Goal: Transaction & Acquisition: Purchase product/service

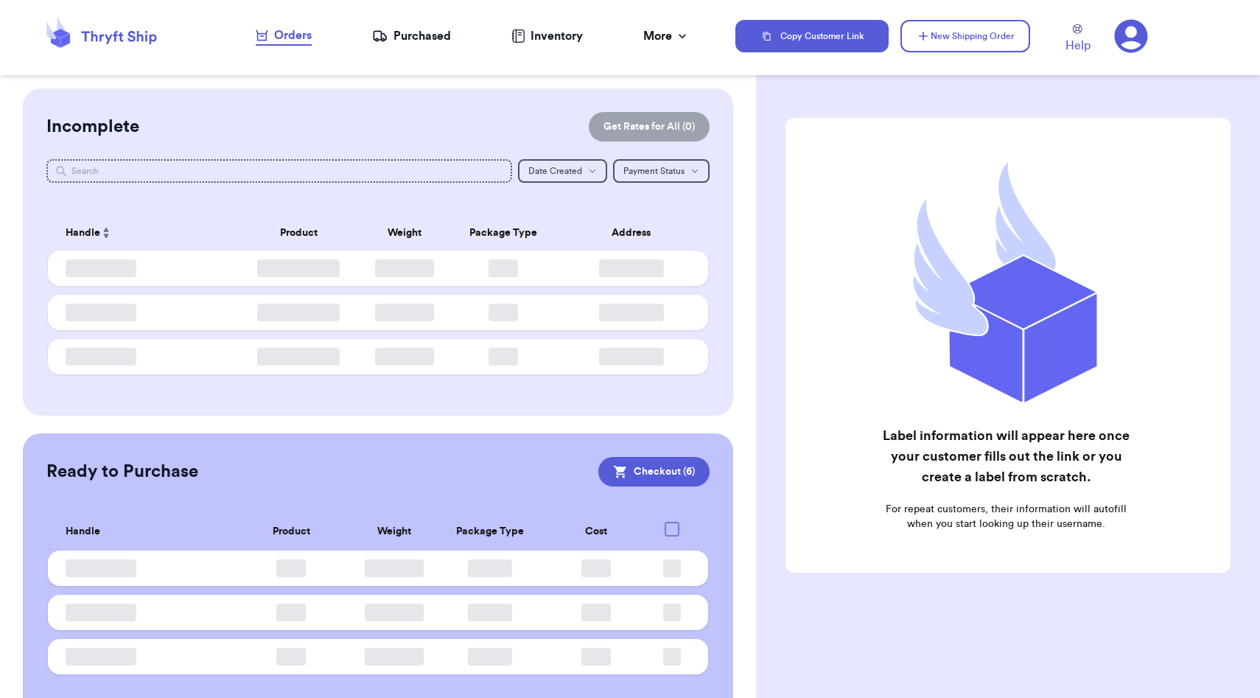
checkbox input "true"
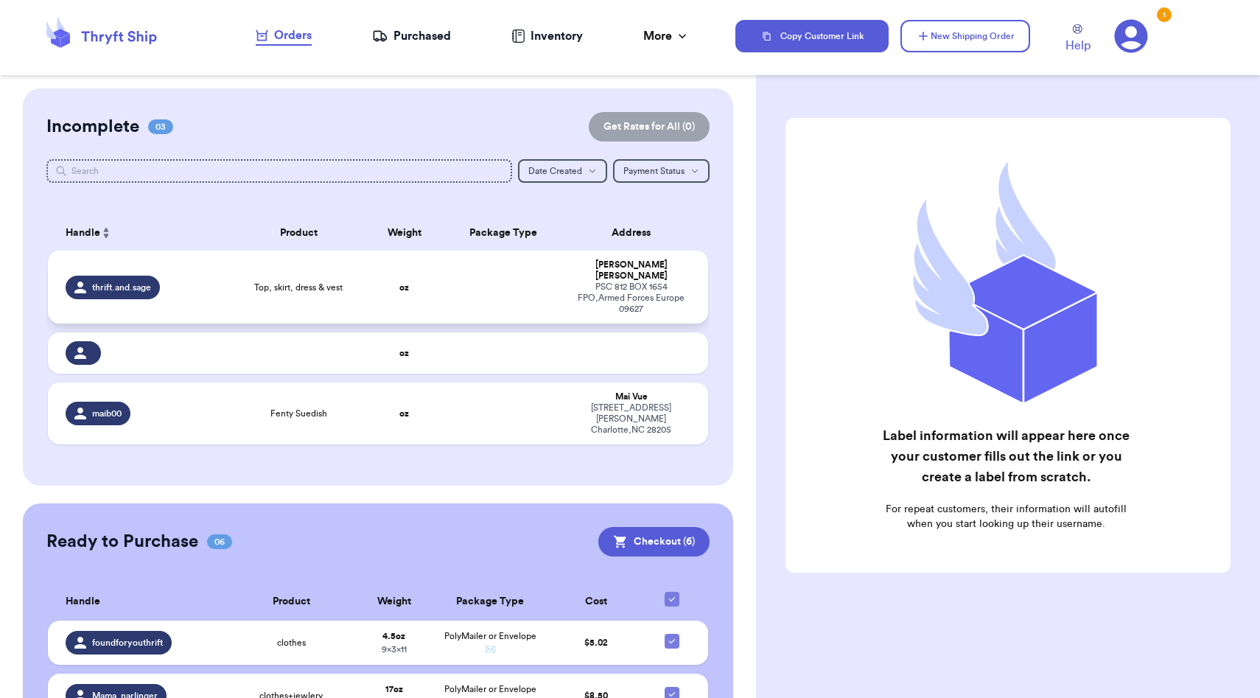
click at [281, 281] on span "Top, skirt, dress & vest" at bounding box center [298, 287] width 88 height 12
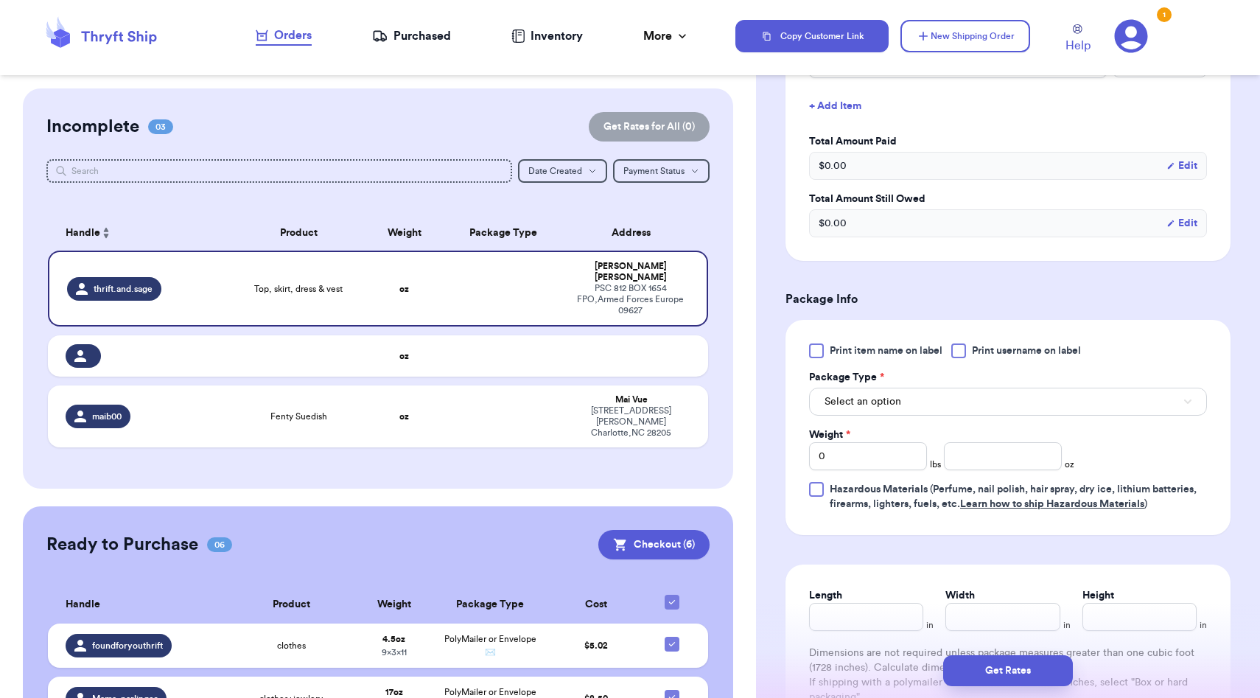
scroll to position [467, 0]
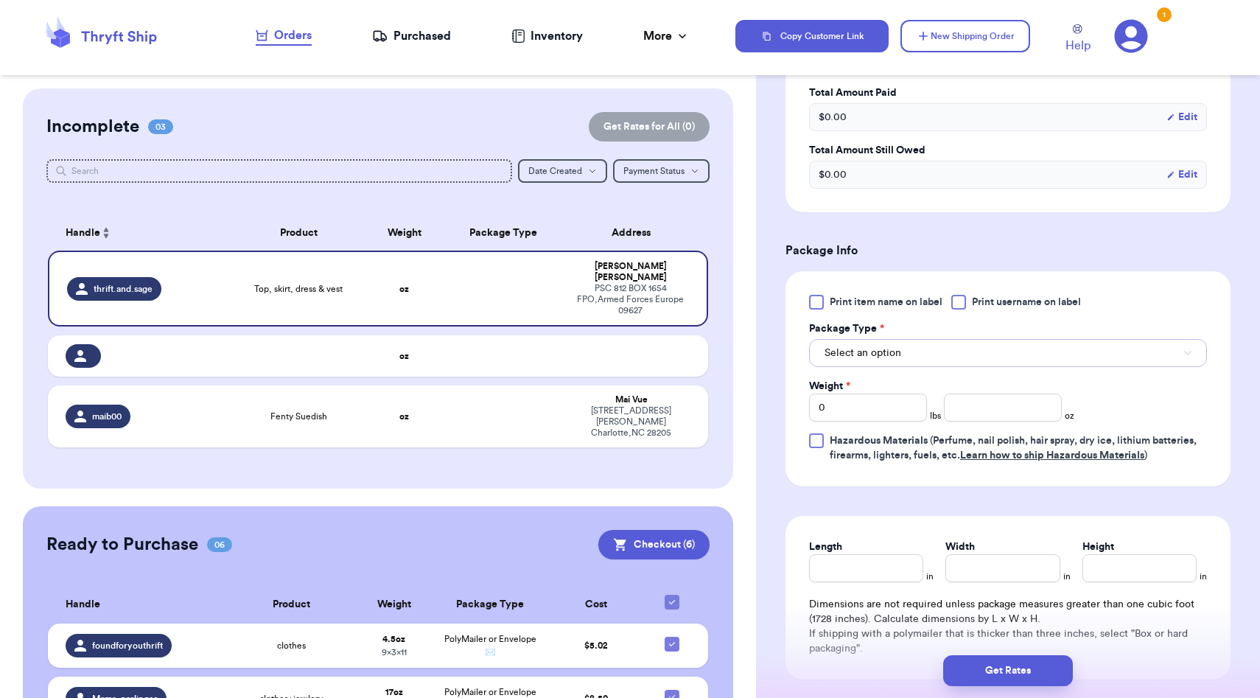
click at [880, 365] on button "Select an option" at bounding box center [1008, 353] width 398 height 28
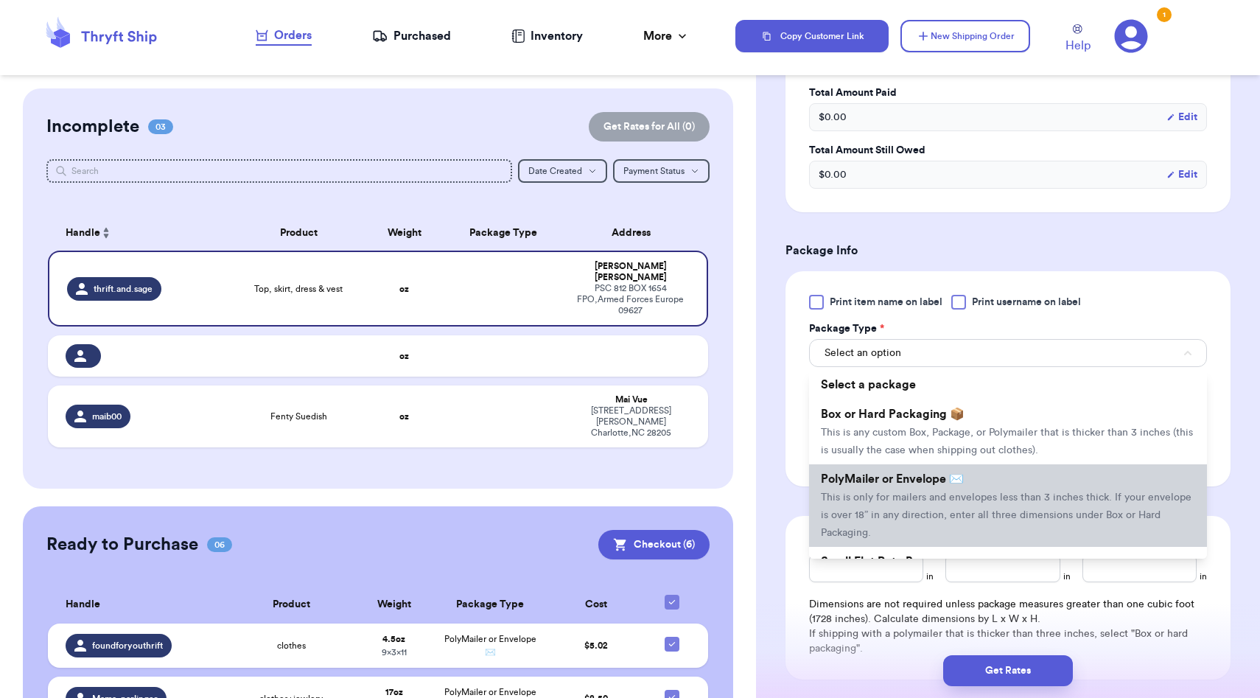
click at [881, 483] on span "PolyMailer or Envelope ✉️" at bounding box center [892, 479] width 143 height 12
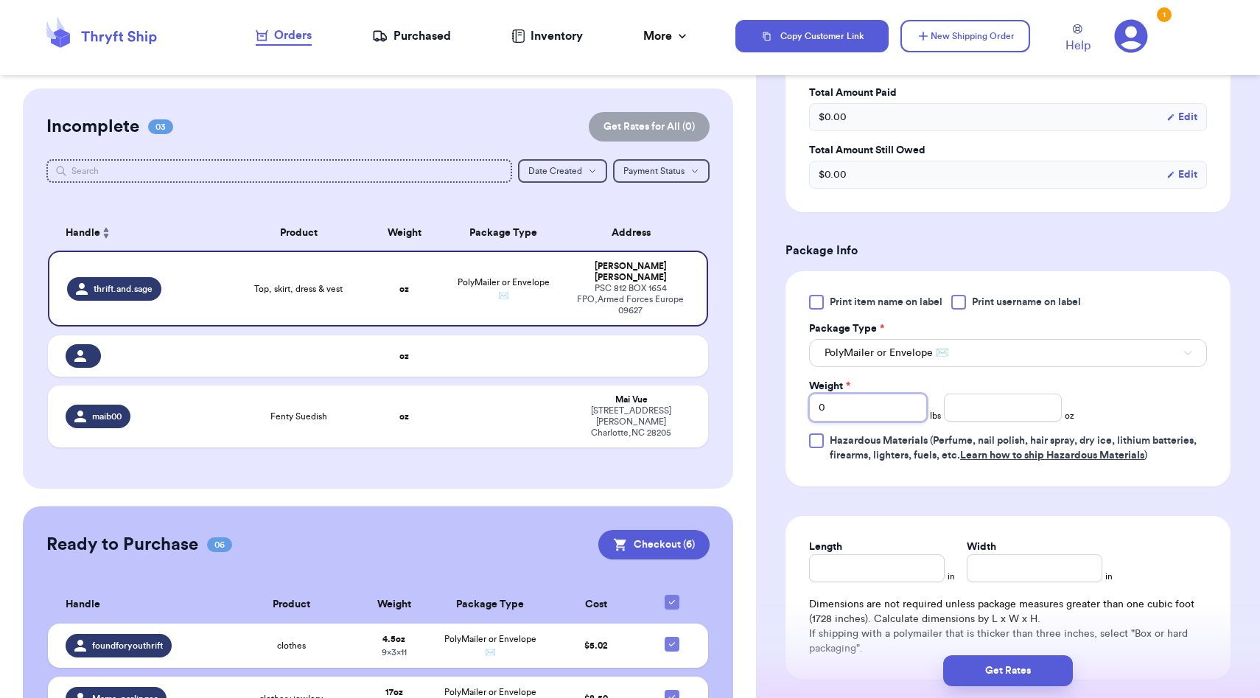
click at [880, 407] on input "0" at bounding box center [868, 407] width 118 height 28
type input "2"
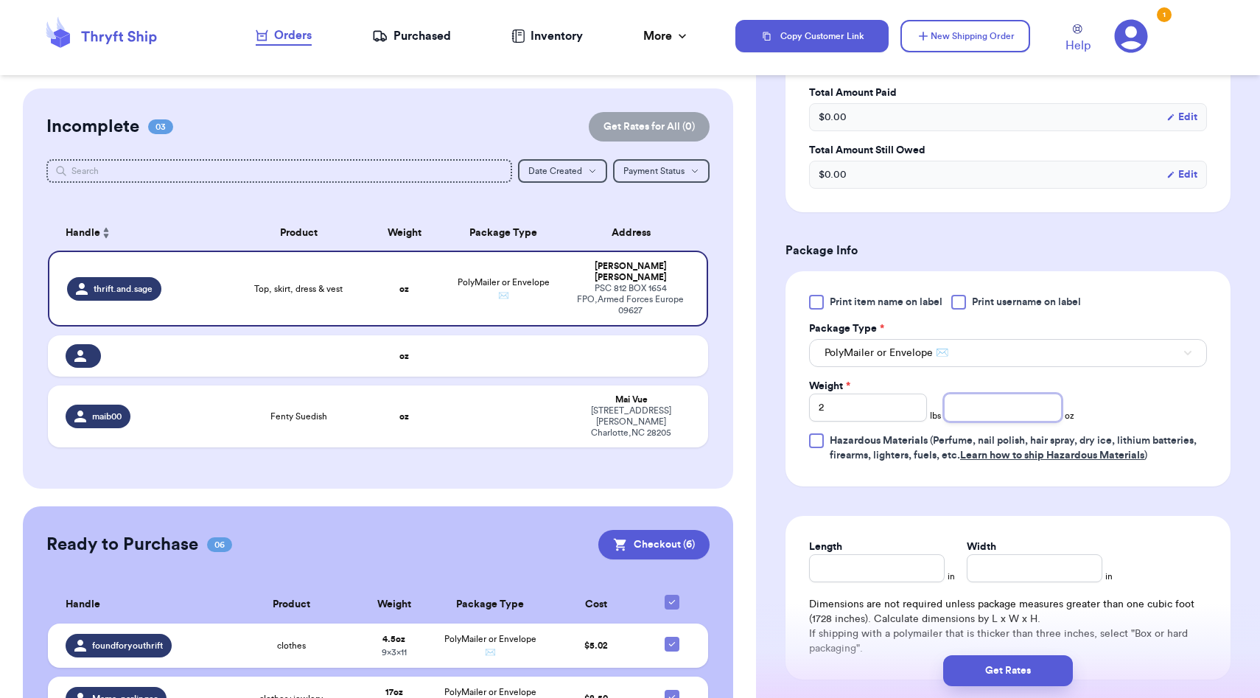
click at [970, 409] on input "number" at bounding box center [1003, 407] width 118 height 28
type input "11.0"
click at [846, 565] on input "Length" at bounding box center [877, 568] width 136 height 28
type input "14"
click at [981, 579] on input "Width *" at bounding box center [1035, 568] width 136 height 28
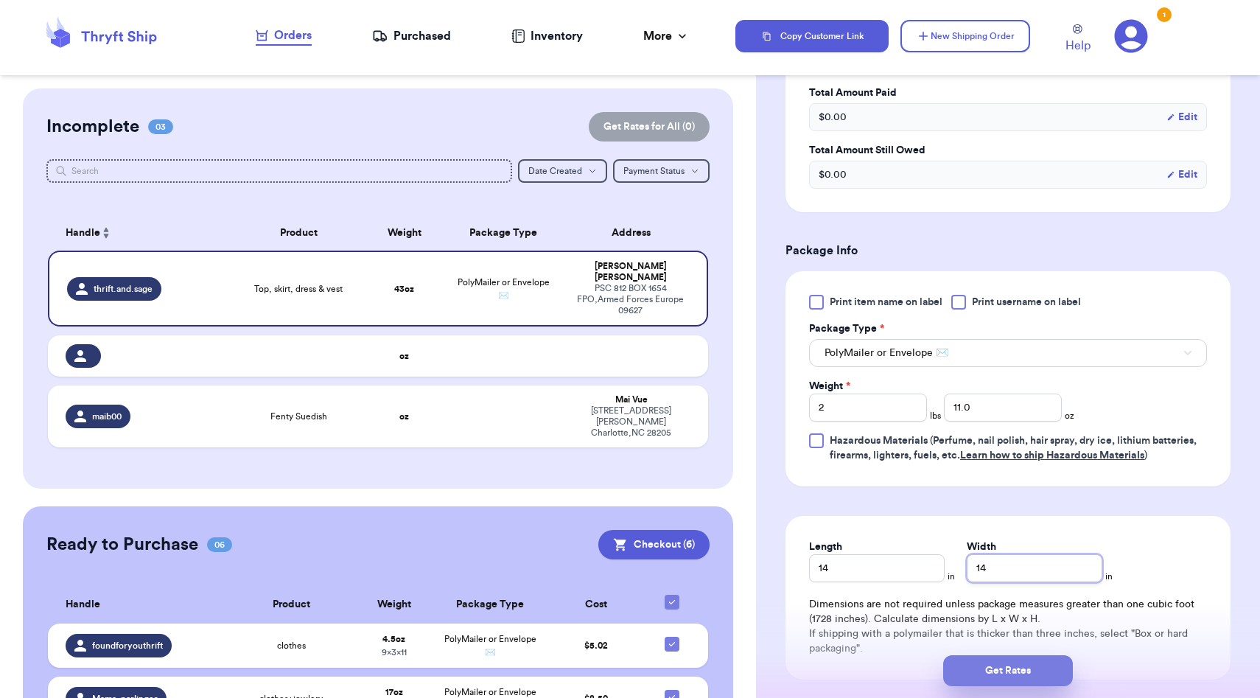
type input "14"
click at [989, 660] on button "Get Rates" at bounding box center [1008, 670] width 130 height 31
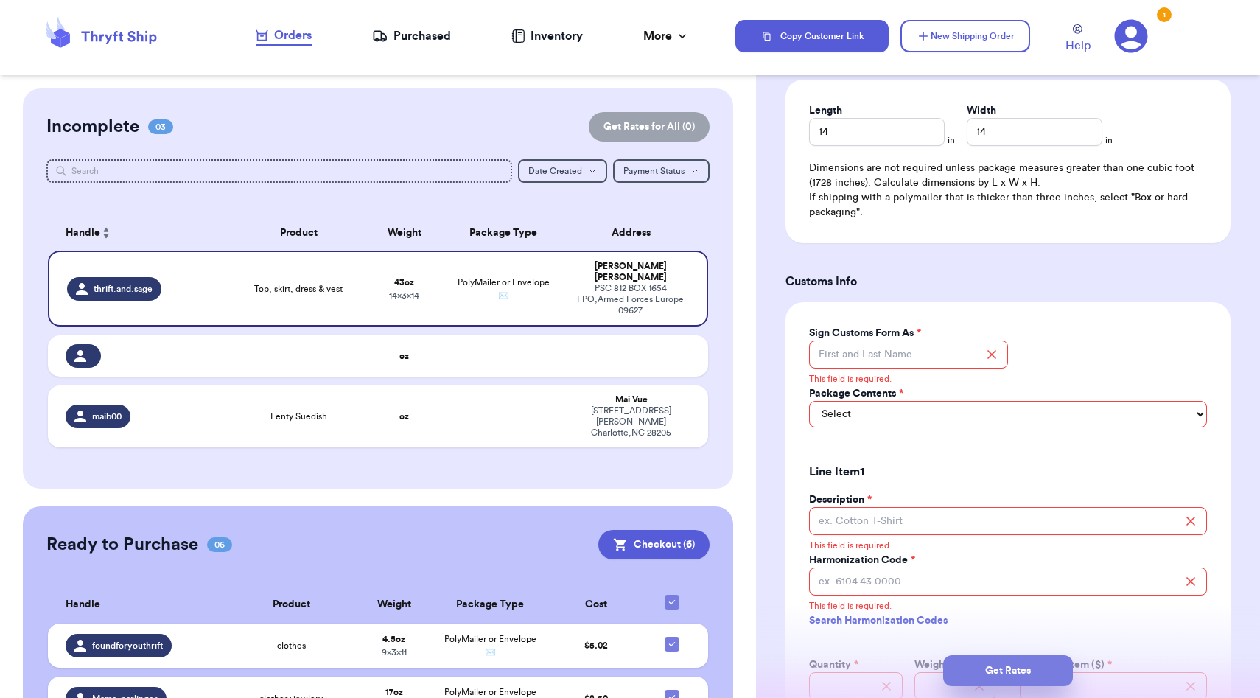
scroll to position [909, 0]
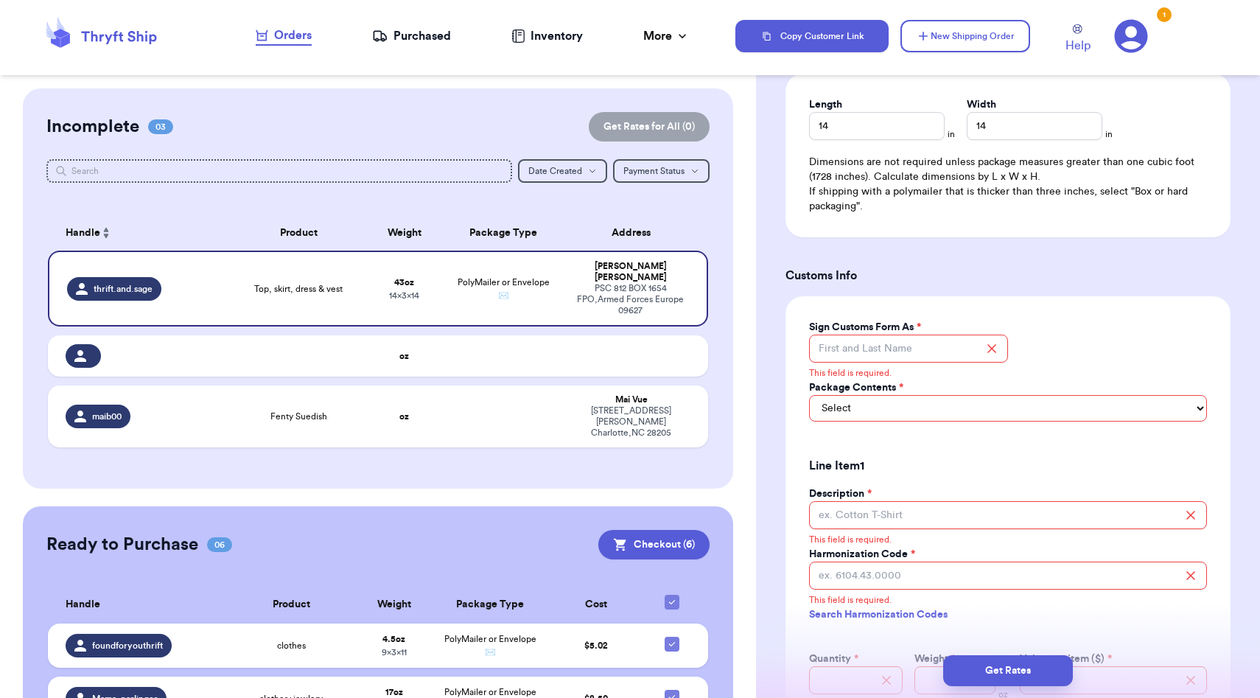
click at [992, 347] on icon at bounding box center [991, 348] width 7 height 7
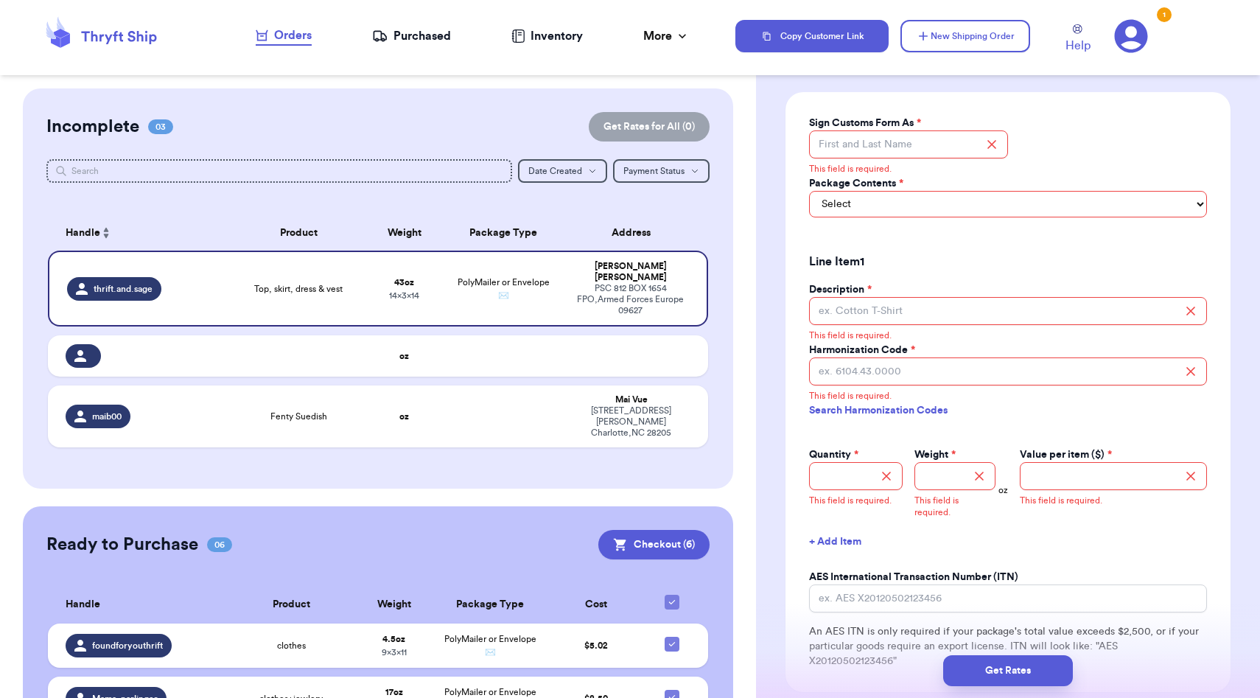
scroll to position [1114, 0]
click at [989, 147] on icon at bounding box center [991, 143] width 15 height 15
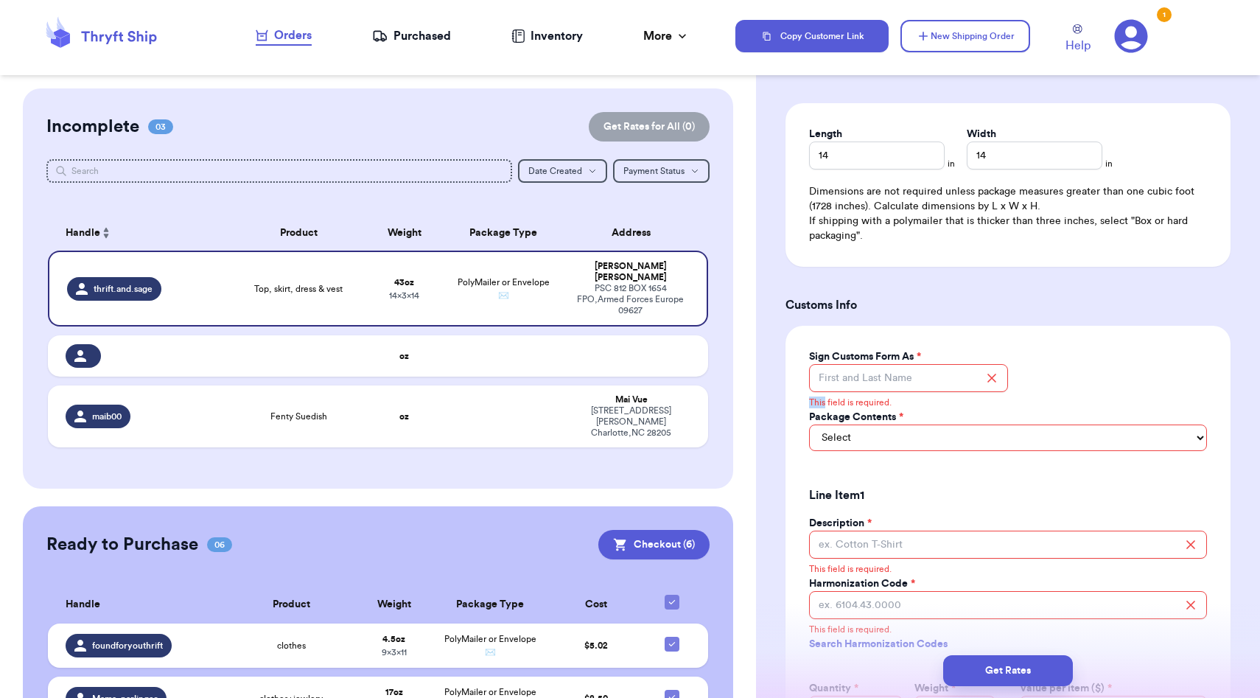
scroll to position [816, 0]
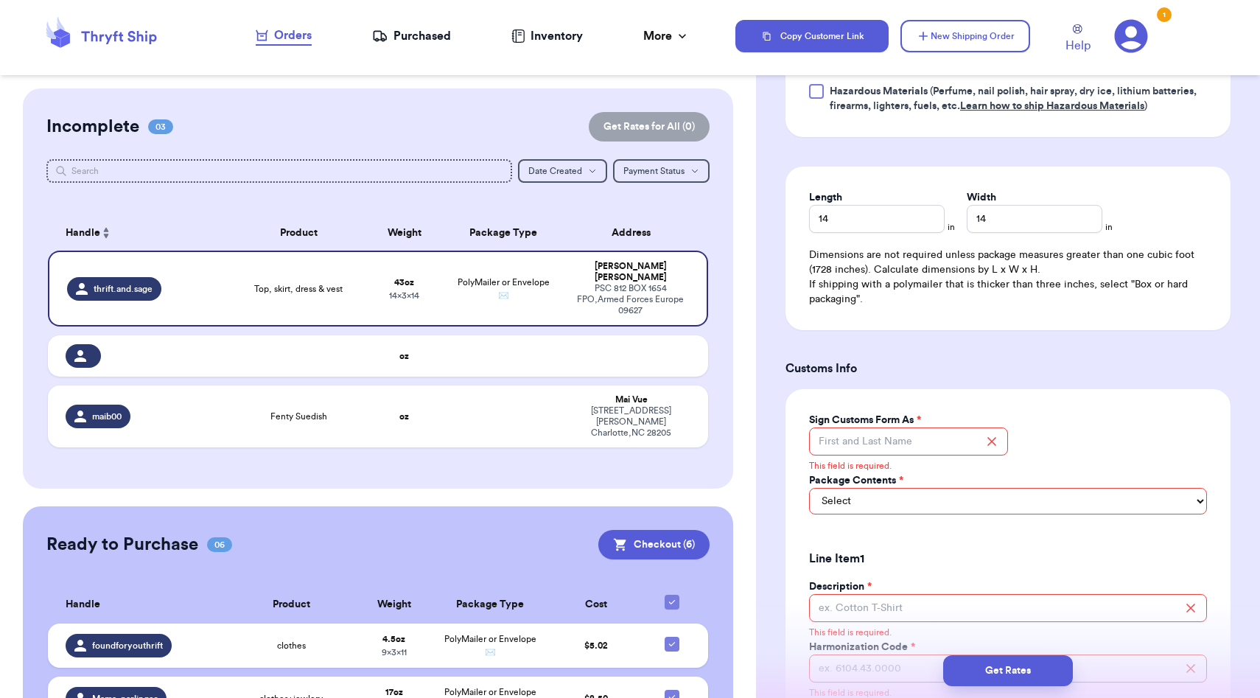
click at [837, 373] on h3 "Customs Info" at bounding box center [1007, 369] width 445 height 18
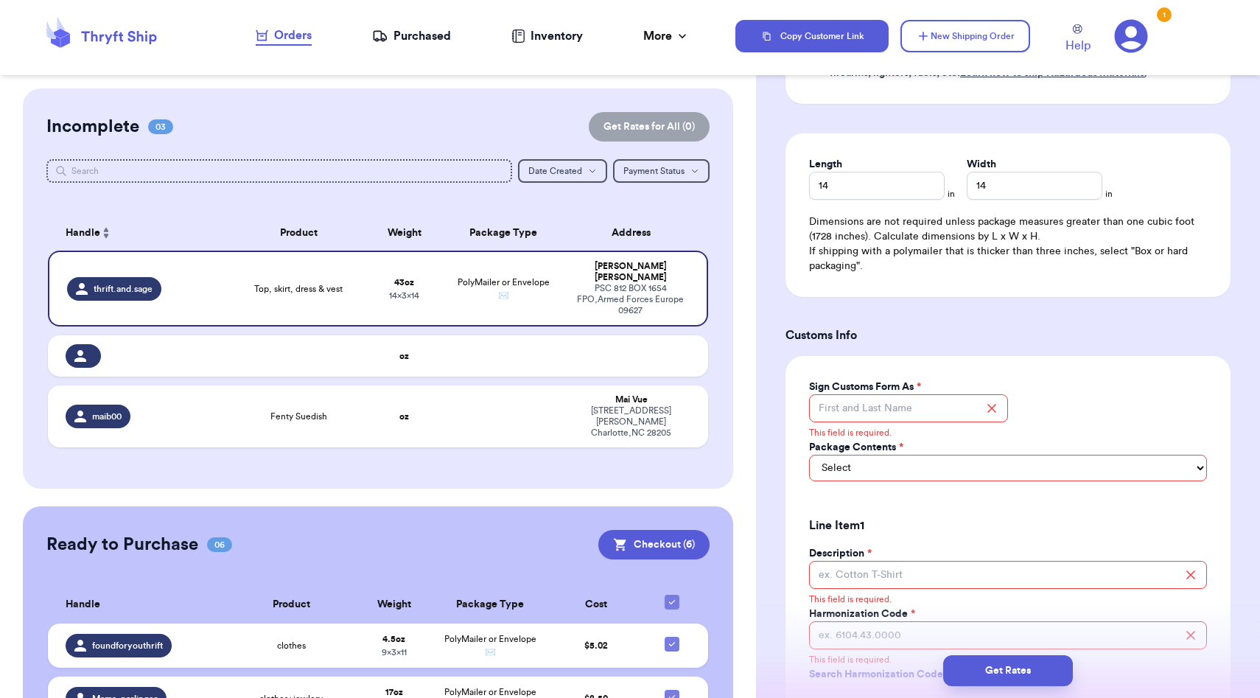
scroll to position [862, 0]
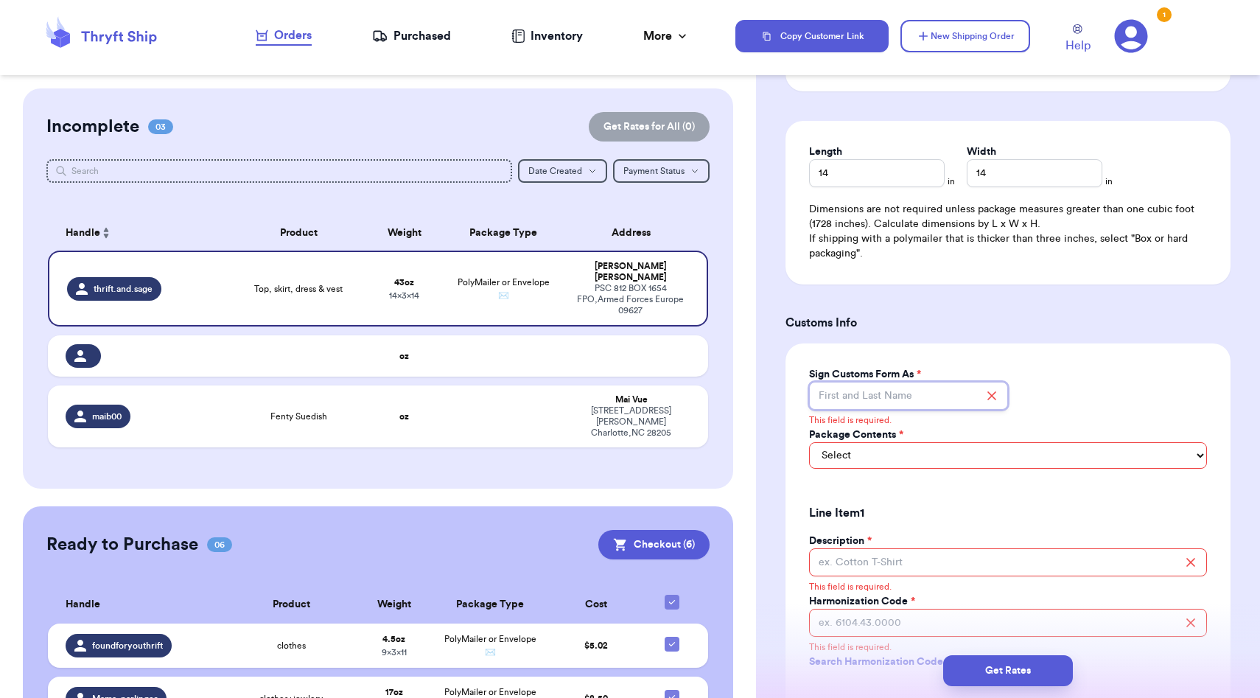
click at [848, 382] on input "Sign Customs Form As *" at bounding box center [908, 396] width 199 height 28
click at [871, 455] on select "Select Merchandise Gift Documents" at bounding box center [1008, 455] width 398 height 27
select select "GIFT"
click at [809, 443] on select "Select Merchandise Gift Documents" at bounding box center [1008, 455] width 398 height 27
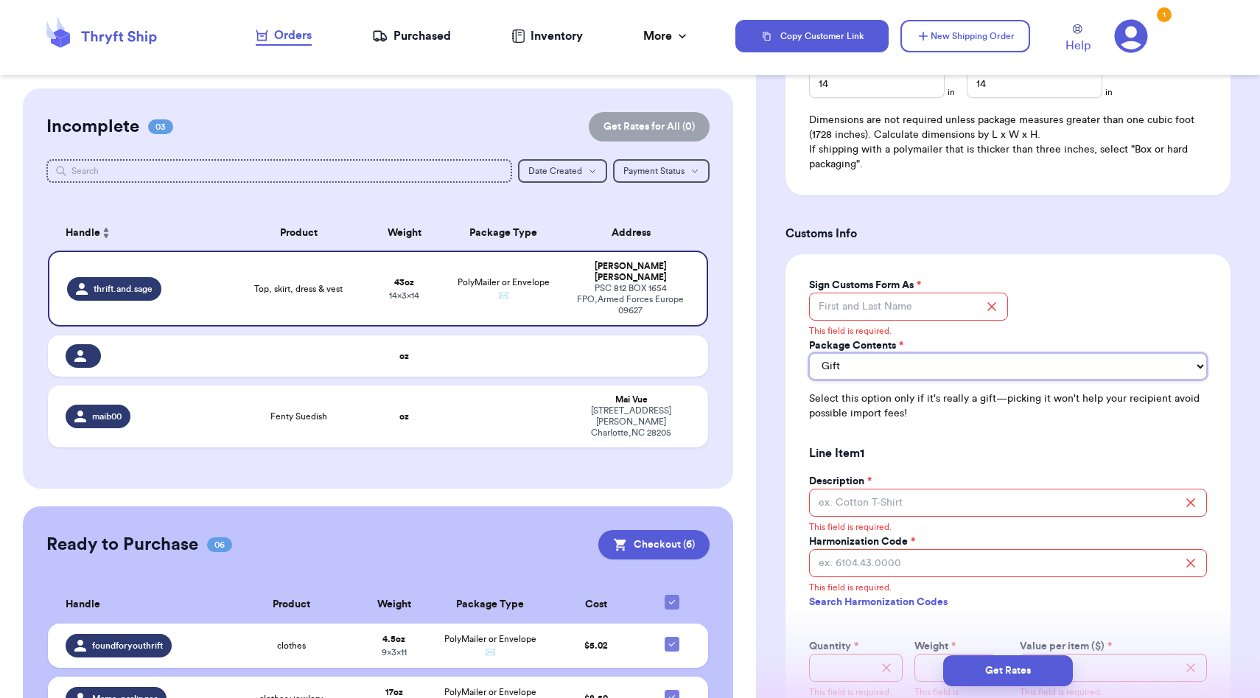
scroll to position [954, 0]
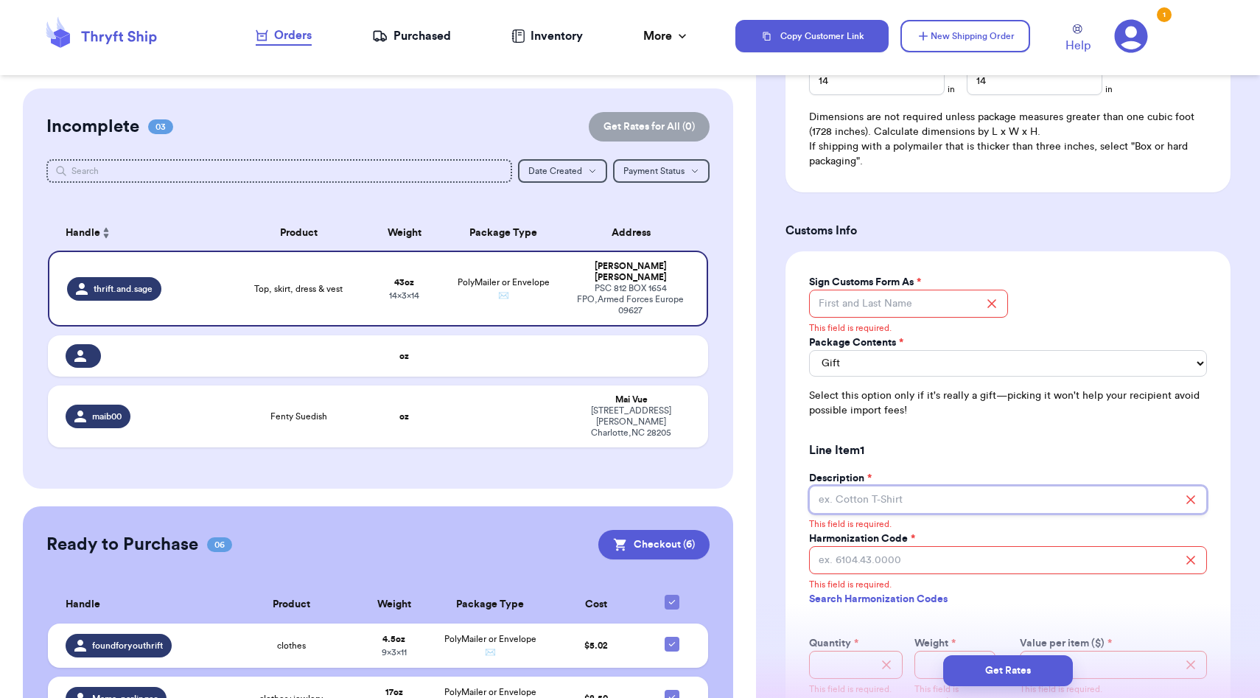
click at [880, 503] on input "Description *" at bounding box center [1008, 499] width 398 height 28
type input "d"
type input "clothings"
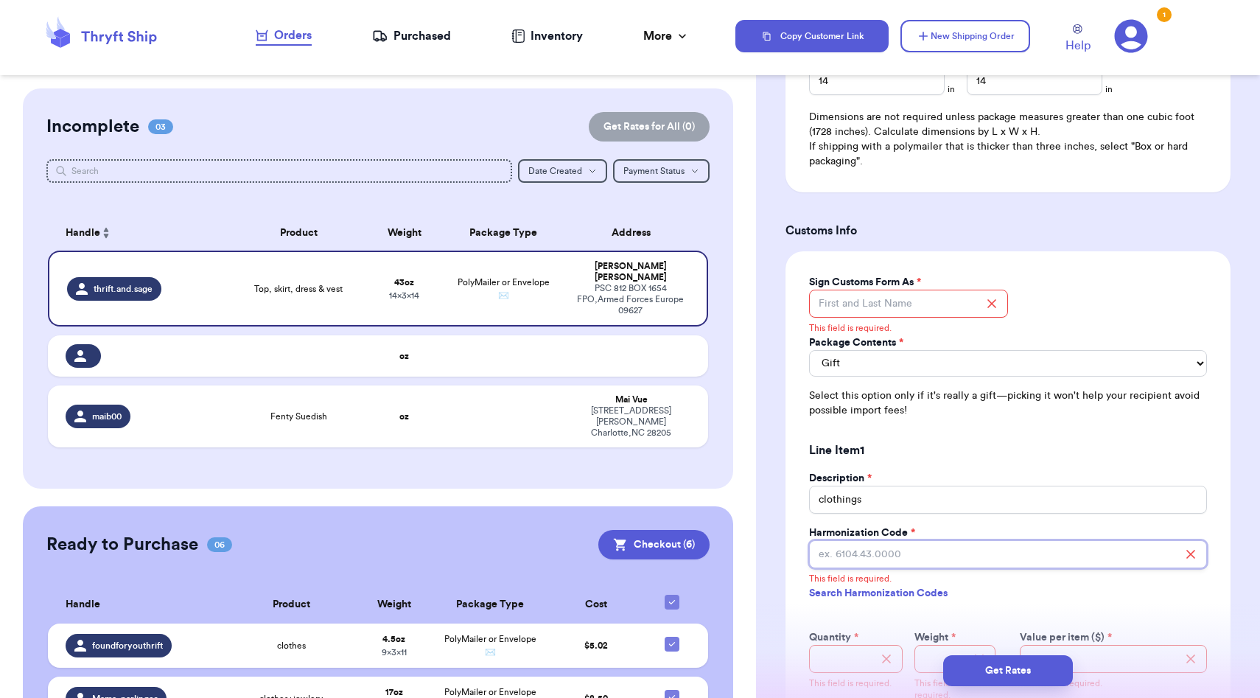
click at [874, 557] on input "Harmonization Code *" at bounding box center [1008, 554] width 398 height 28
click at [936, 594] on link "Search Harmonization Codes" at bounding box center [1008, 593] width 398 height 27
click at [846, 300] on input "Sign Customs Form As *" at bounding box center [908, 304] width 199 height 28
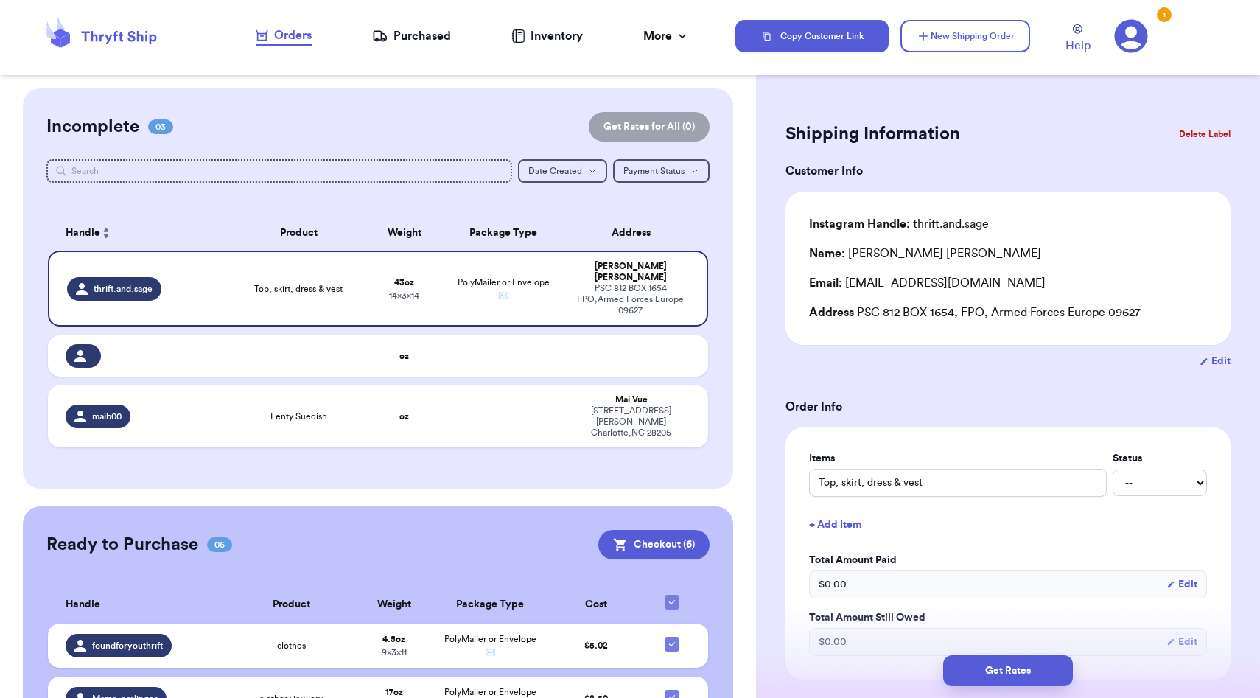
scroll to position [567, 0]
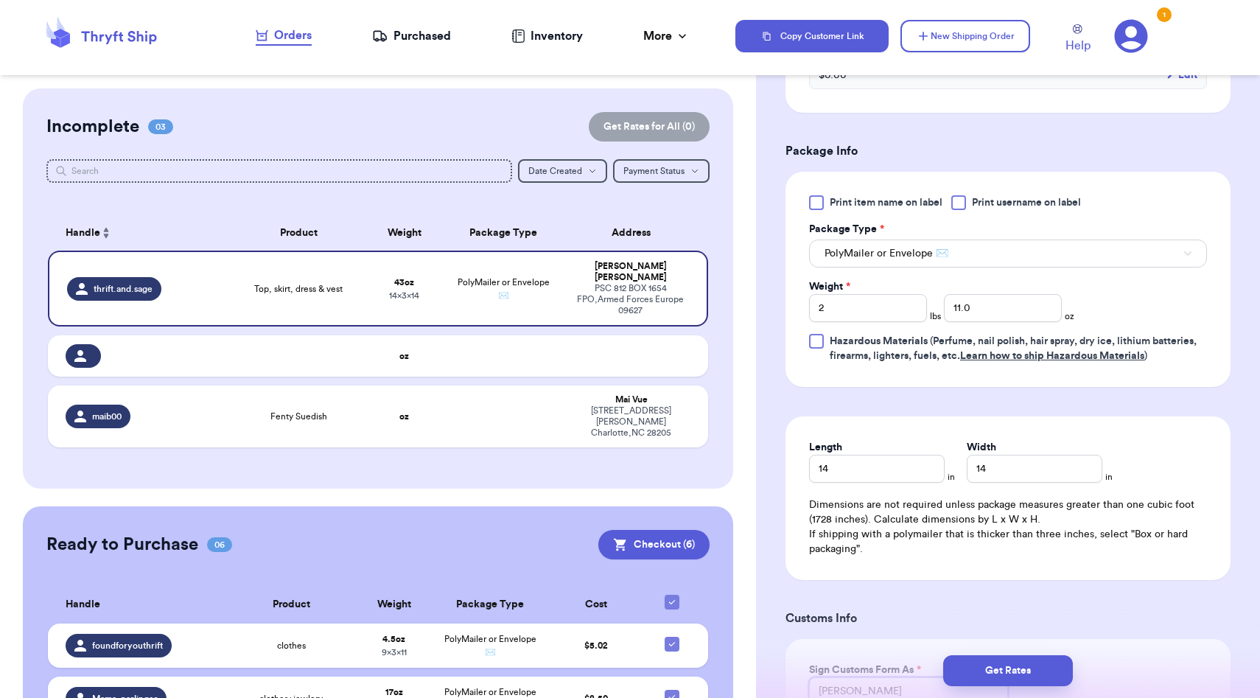
type input "[PERSON_NAME]"
click at [908, 413] on form "Shipping Information Delete Label Customer Info Instagram Handle: thrift.and.sa…" at bounding box center [1007, 441] width 445 height 1781
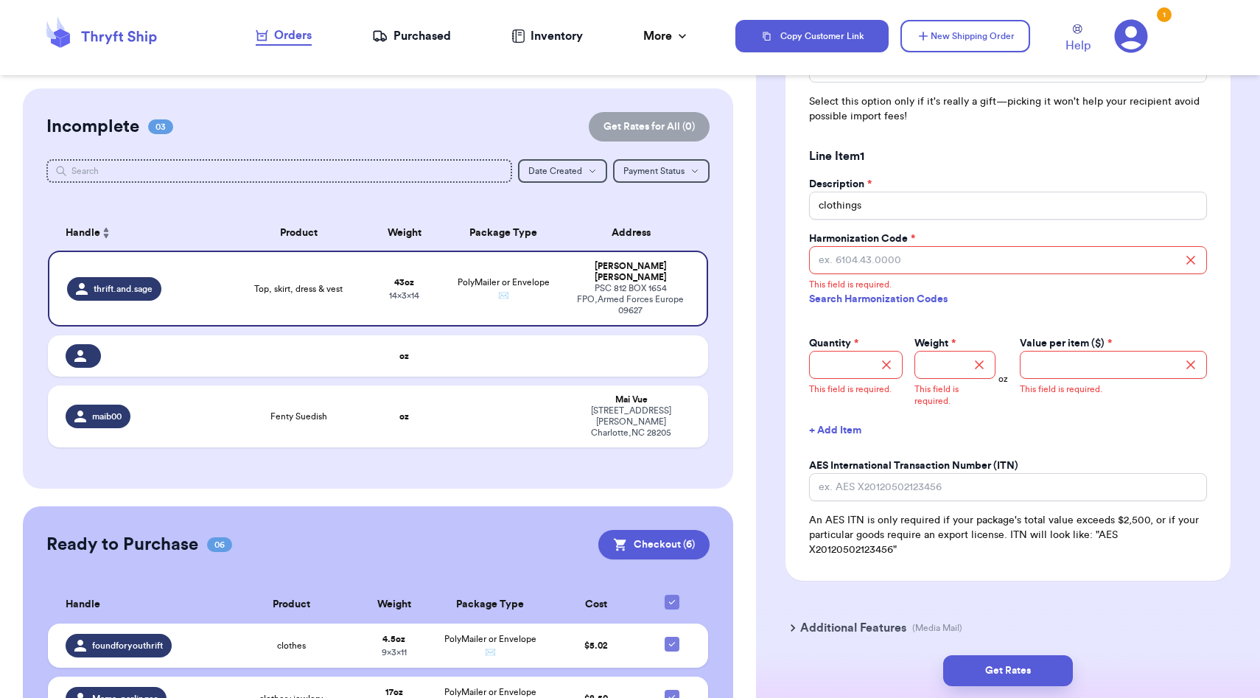
scroll to position [1293, 0]
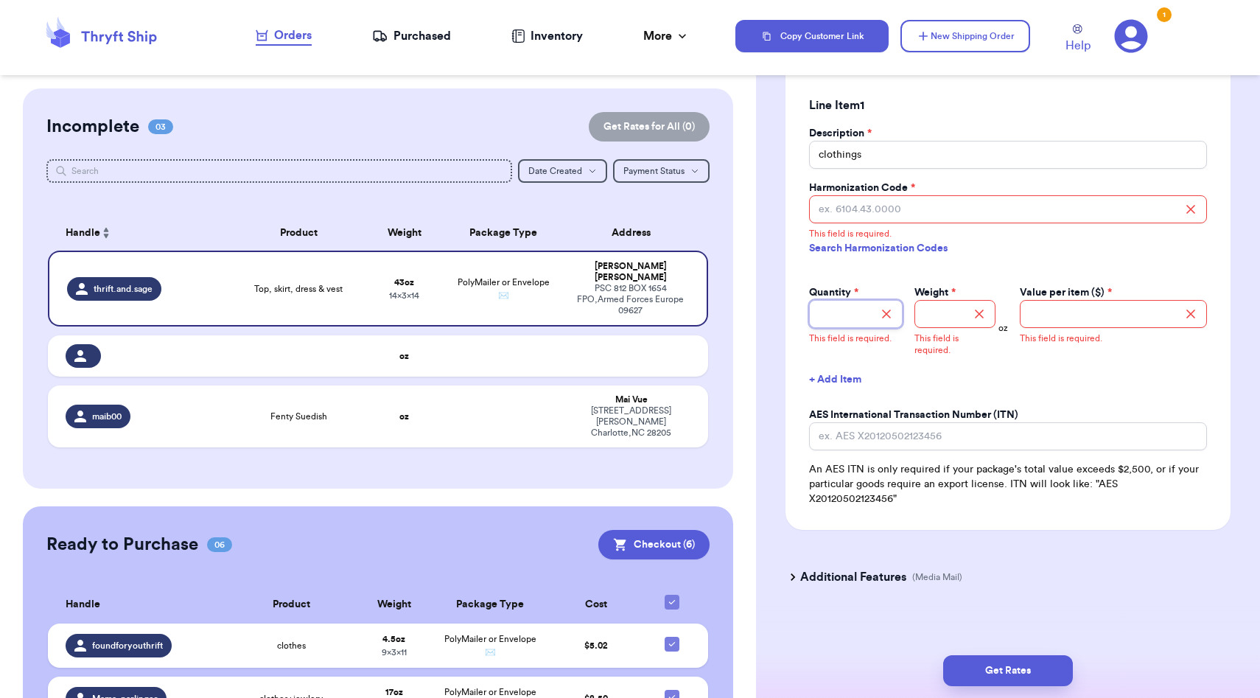
click at [839, 320] on input "Quantity *" at bounding box center [856, 314] width 94 height 28
type input "1"
click at [963, 326] on input "Weight *" at bounding box center [954, 314] width 81 height 28
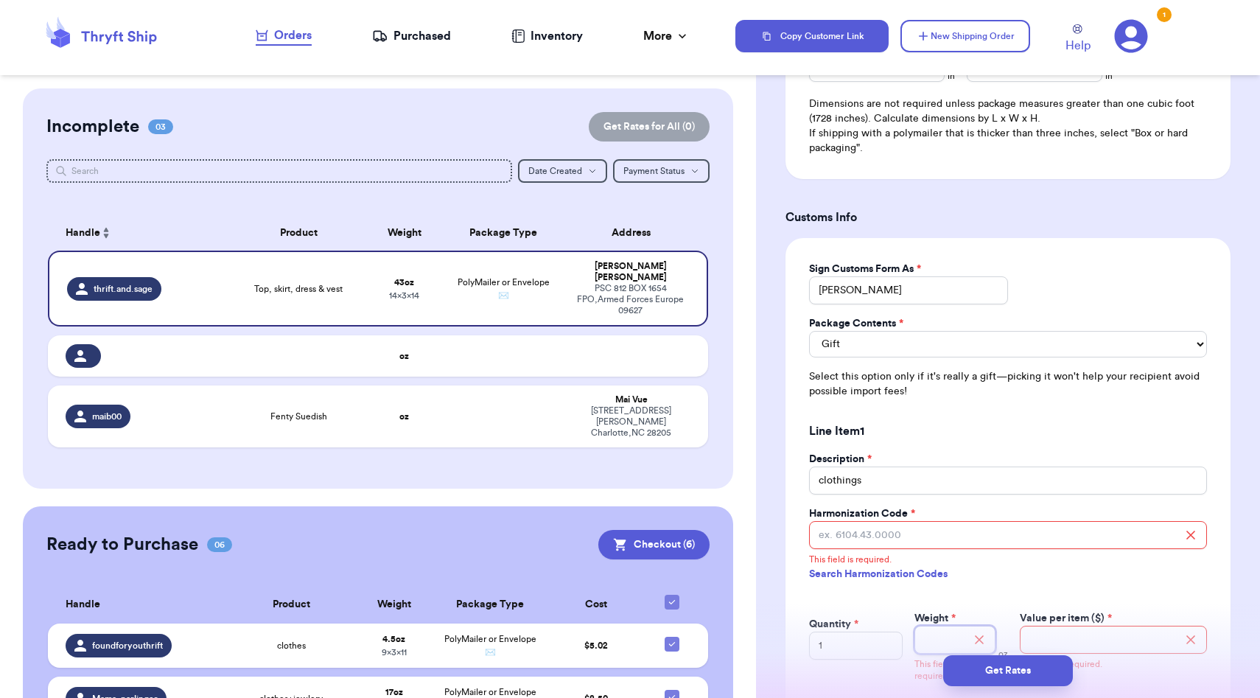
scroll to position [1048, 0]
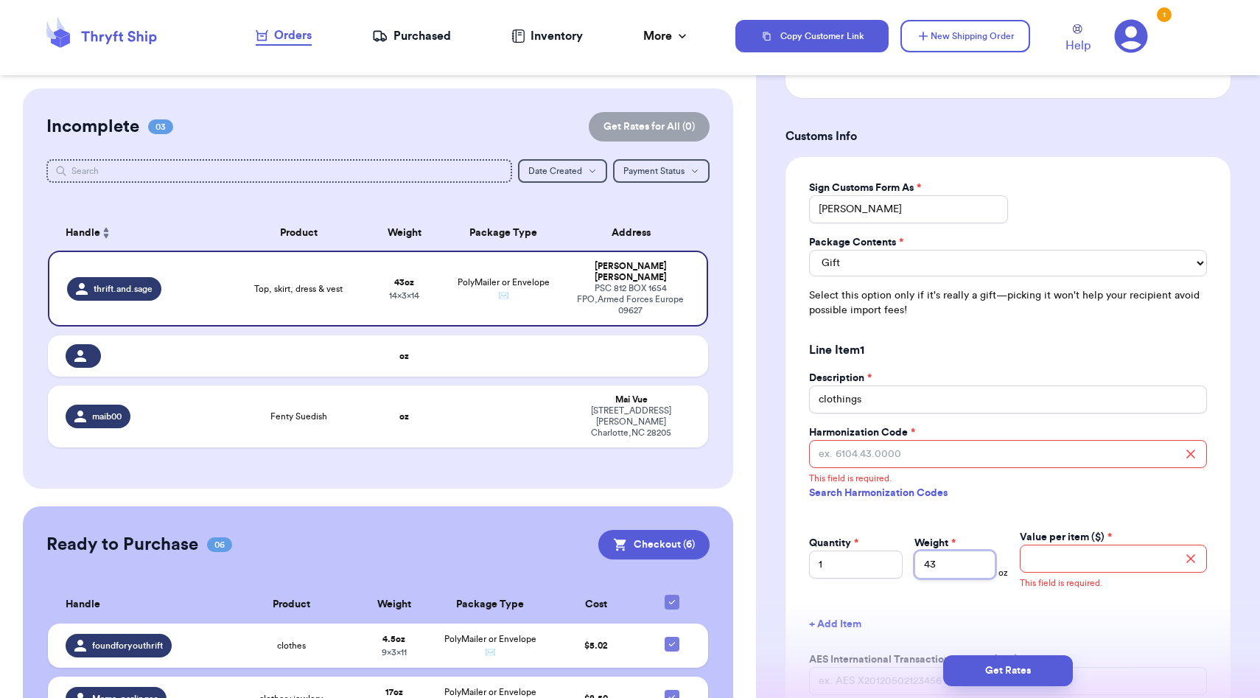
type input "43"
click at [970, 502] on link "Search Harmonization Codes" at bounding box center [1008, 493] width 398 height 27
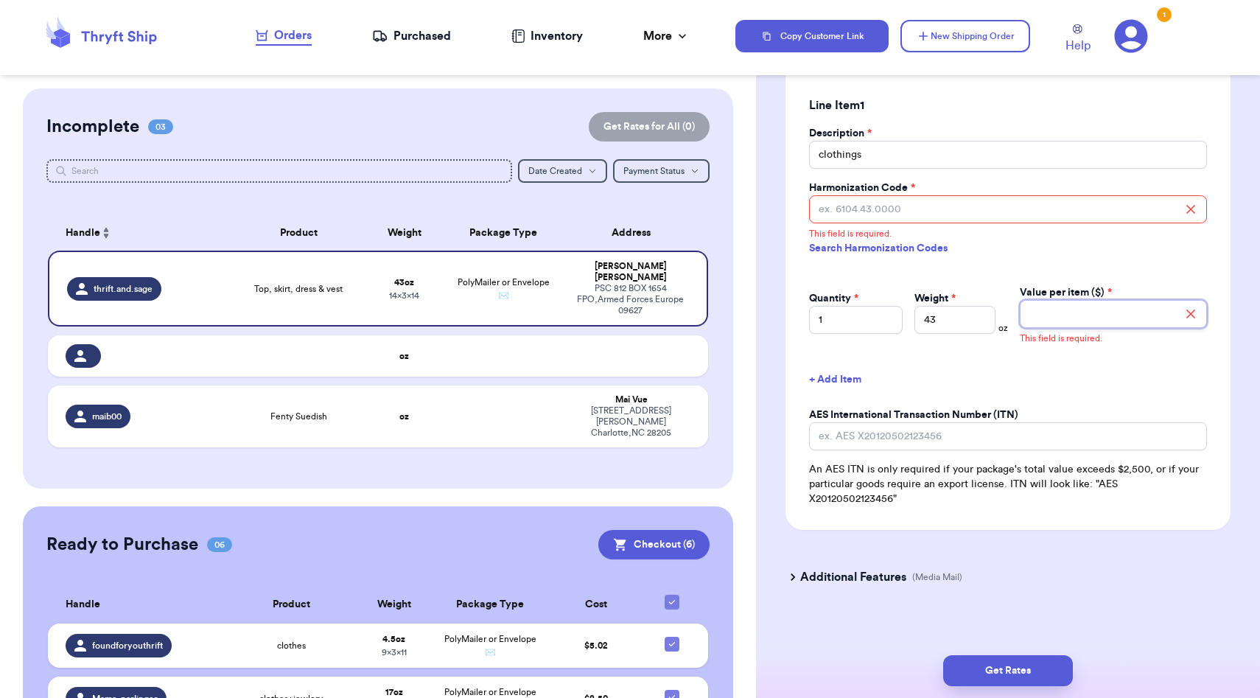
click at [1073, 315] on input "Value per item ($) *" at bounding box center [1113, 314] width 187 height 28
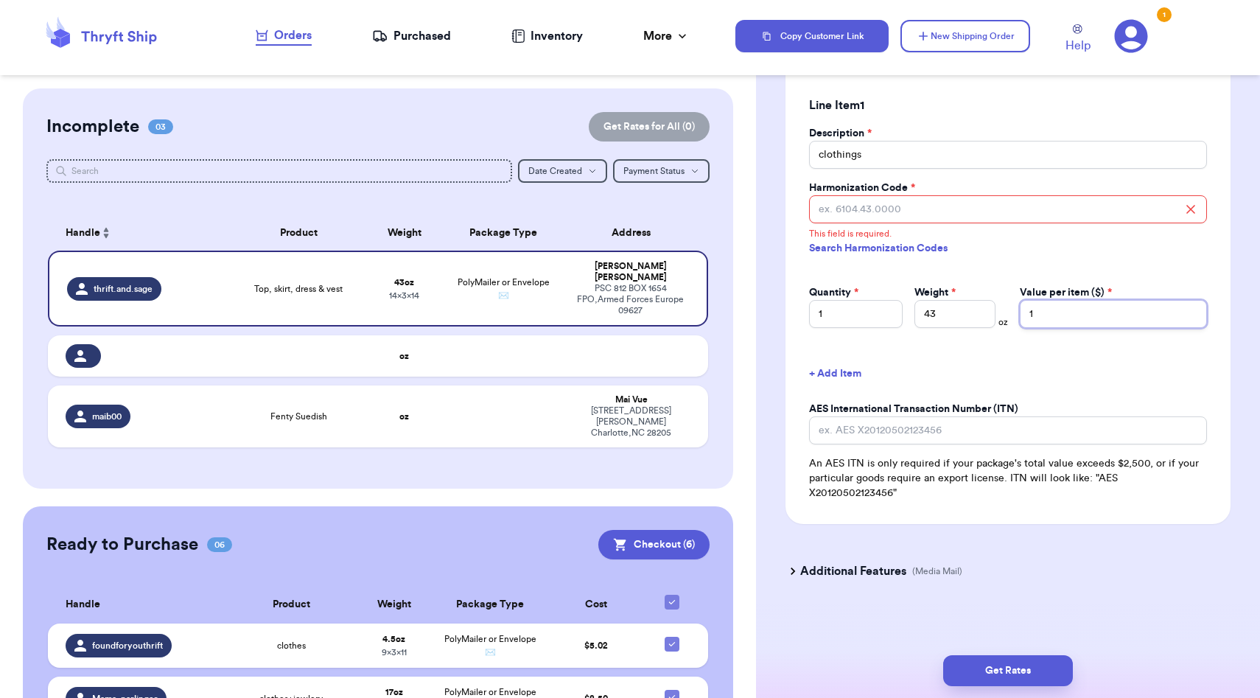
scroll to position [1287, 0]
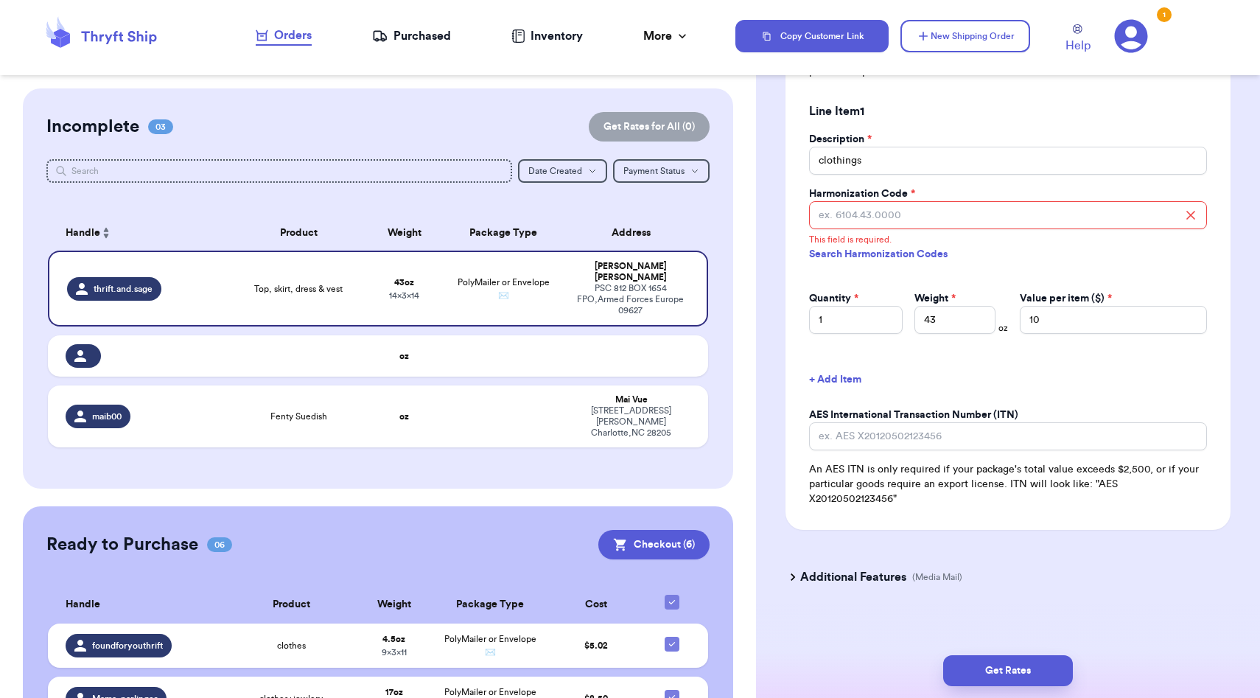
click at [1050, 455] on div "AES International Transaction Number (ITN) An AES ITN is only required if your …" at bounding box center [1008, 456] width 398 height 99
click at [1067, 327] on input "10" at bounding box center [1113, 320] width 187 height 28
type input "10.00"
click at [1086, 363] on div "Sign Customs Form As * [PERSON_NAME] Package Contents * Merchandise Gift Docume…" at bounding box center [1007, 223] width 445 height 611
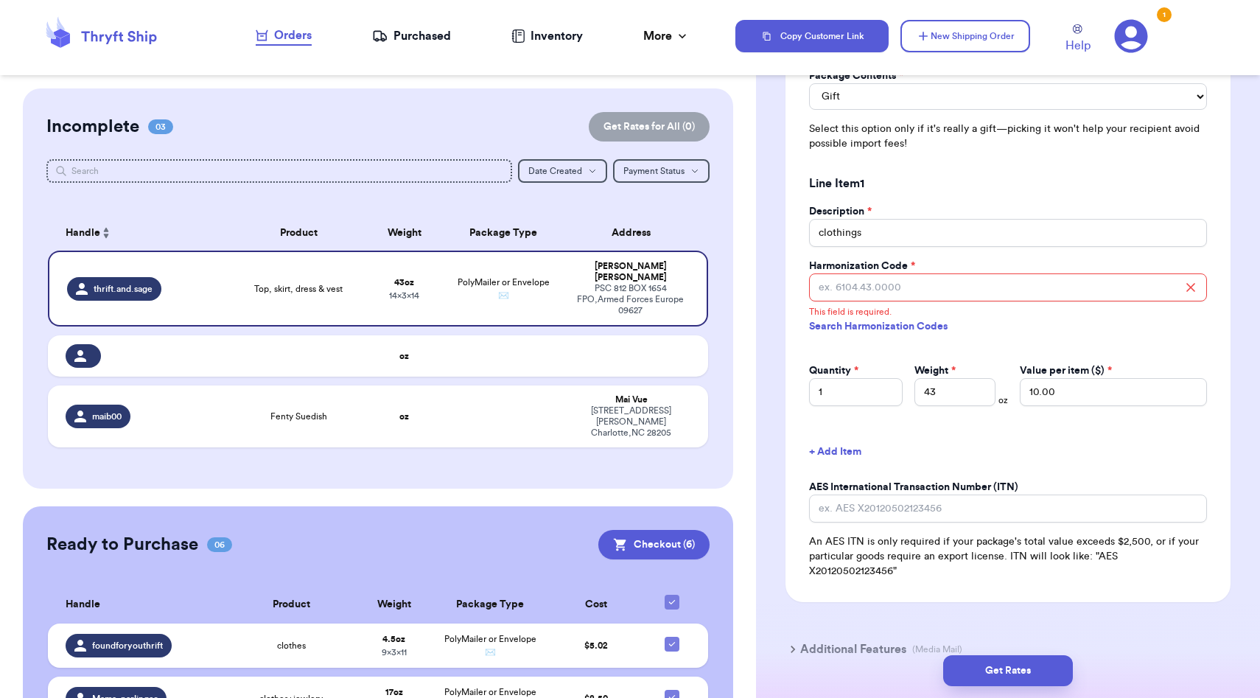
scroll to position [1202, 0]
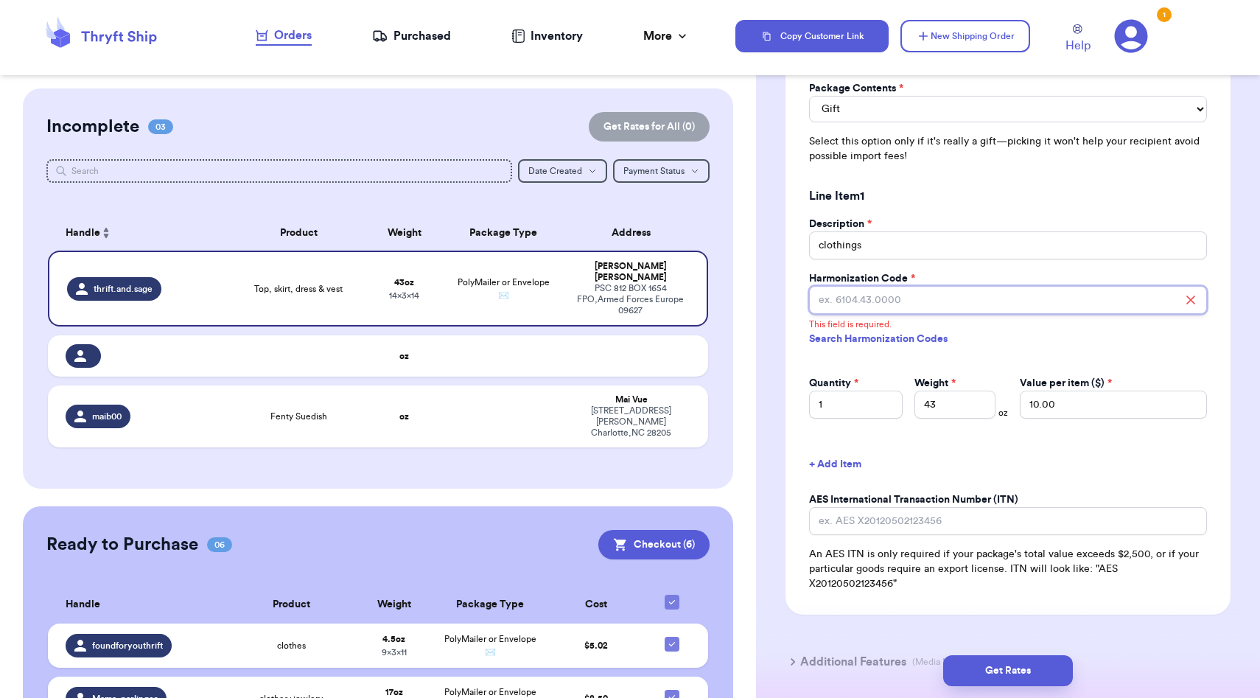
click at [931, 310] on input "Harmonization Code *" at bounding box center [1008, 300] width 398 height 28
paste input "6206.30.0000"
type input "6206.30.0000"
click at [967, 335] on link "Search Harmonization Codes" at bounding box center [1008, 339] width 398 height 27
click at [959, 662] on button "Get Rates" at bounding box center [1008, 670] width 130 height 31
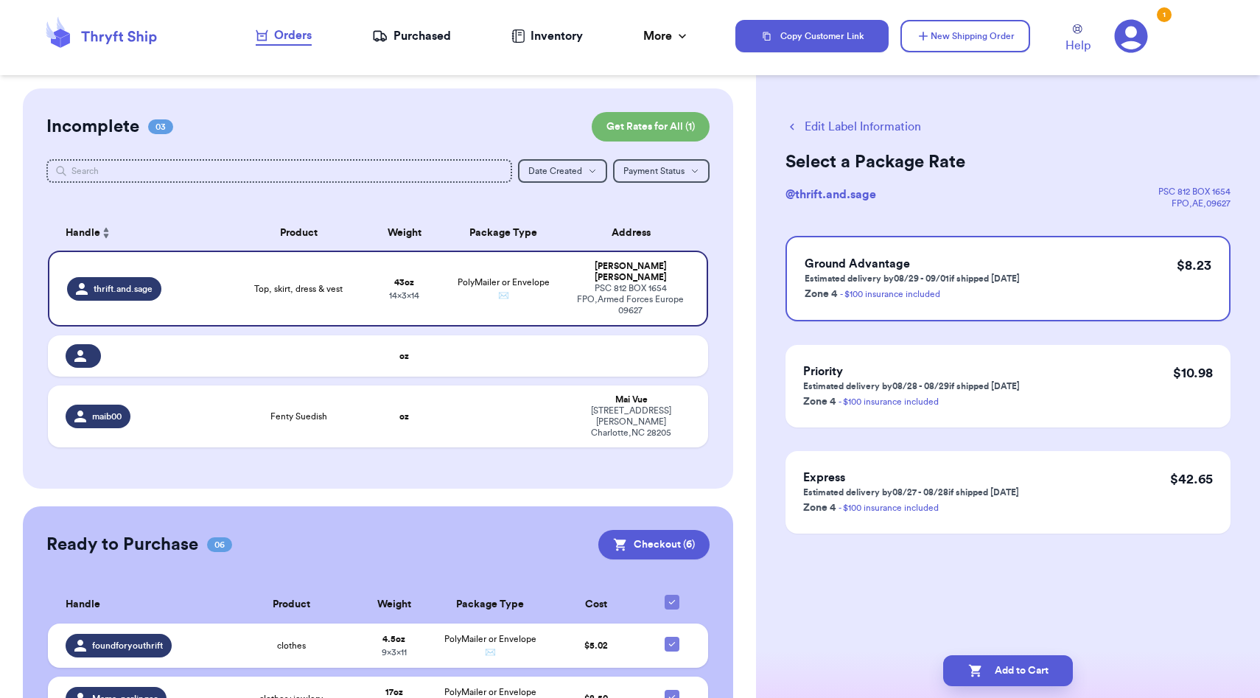
scroll to position [0, 0]
click at [995, 664] on button "Add to Cart" at bounding box center [1008, 670] width 130 height 31
checkbox input "true"
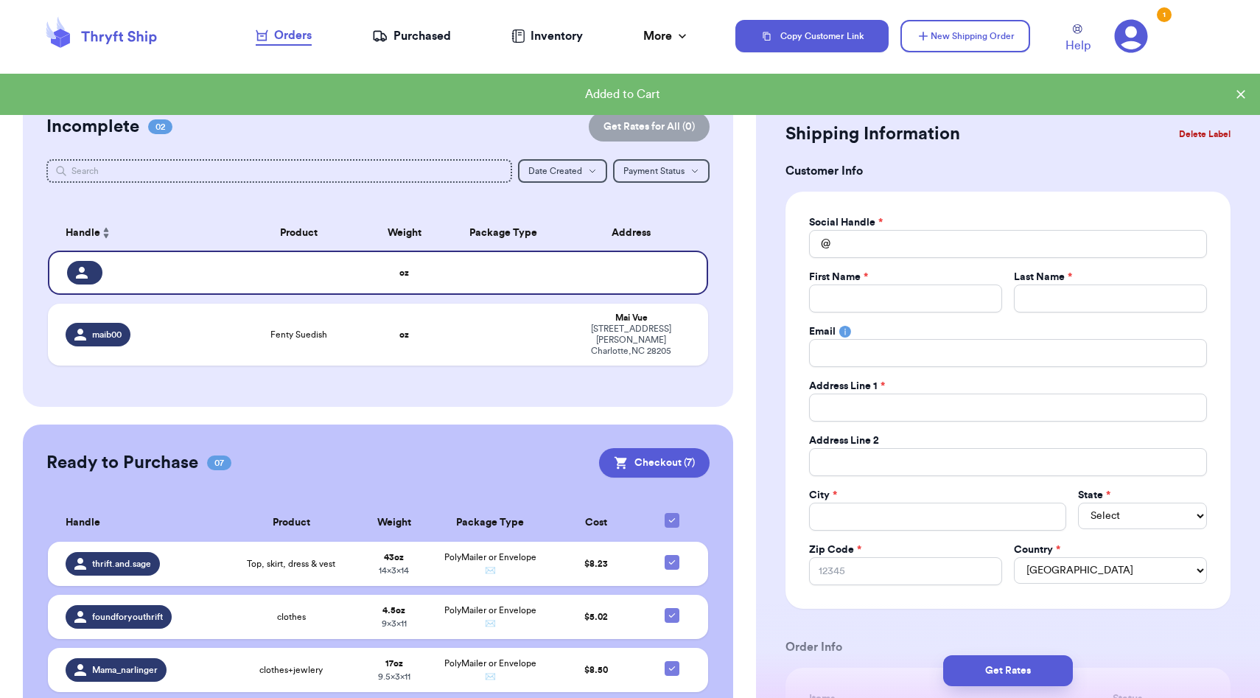
click at [1199, 133] on button "Delete Label" at bounding box center [1204, 134] width 63 height 32
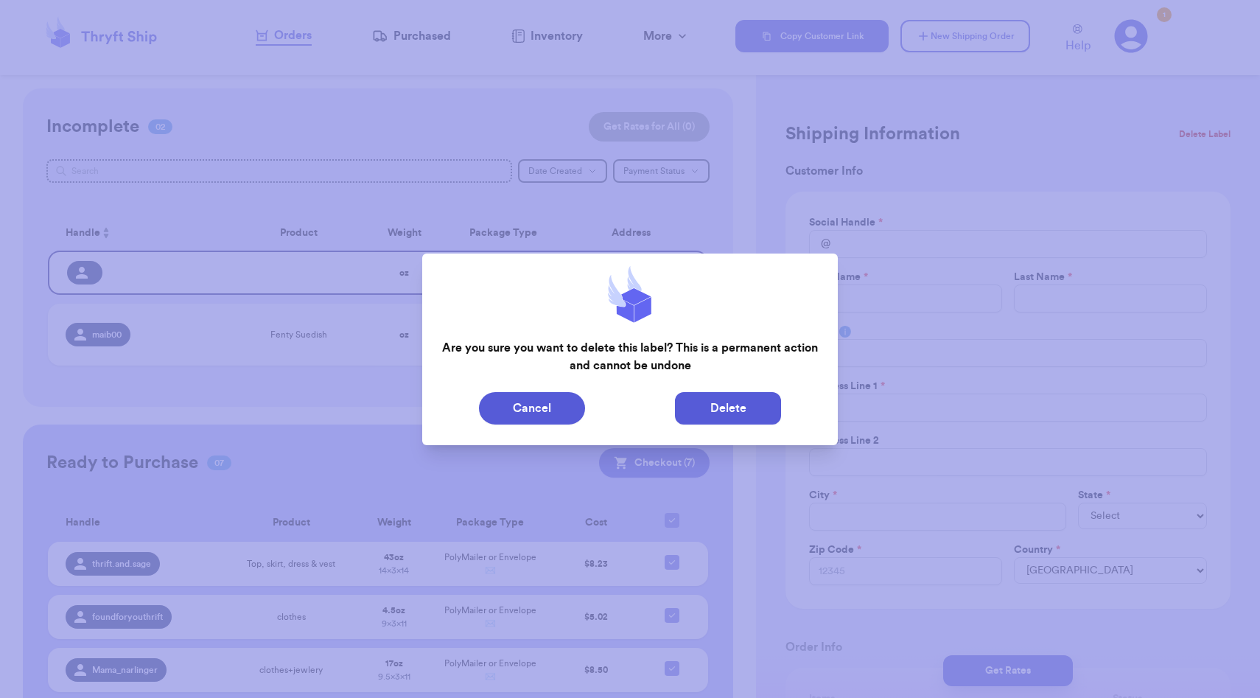
click at [726, 418] on button "Delete" at bounding box center [728, 408] width 106 height 32
type input "Fenty Suedish"
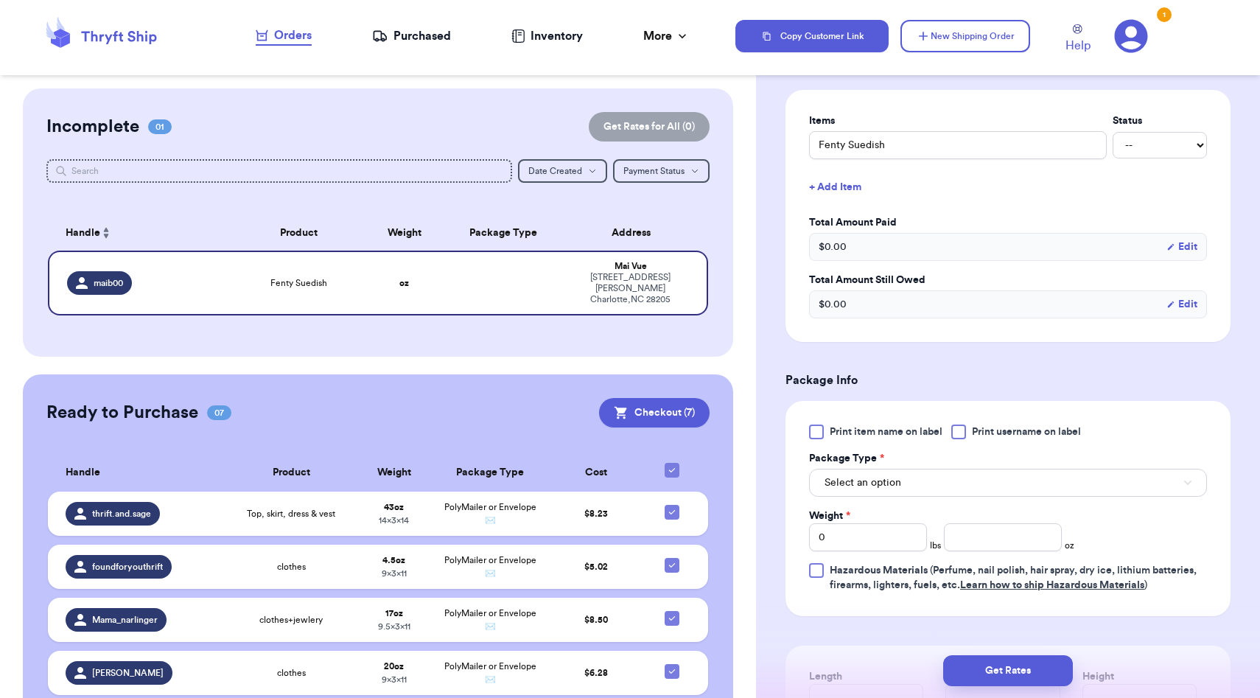
scroll to position [344, 0]
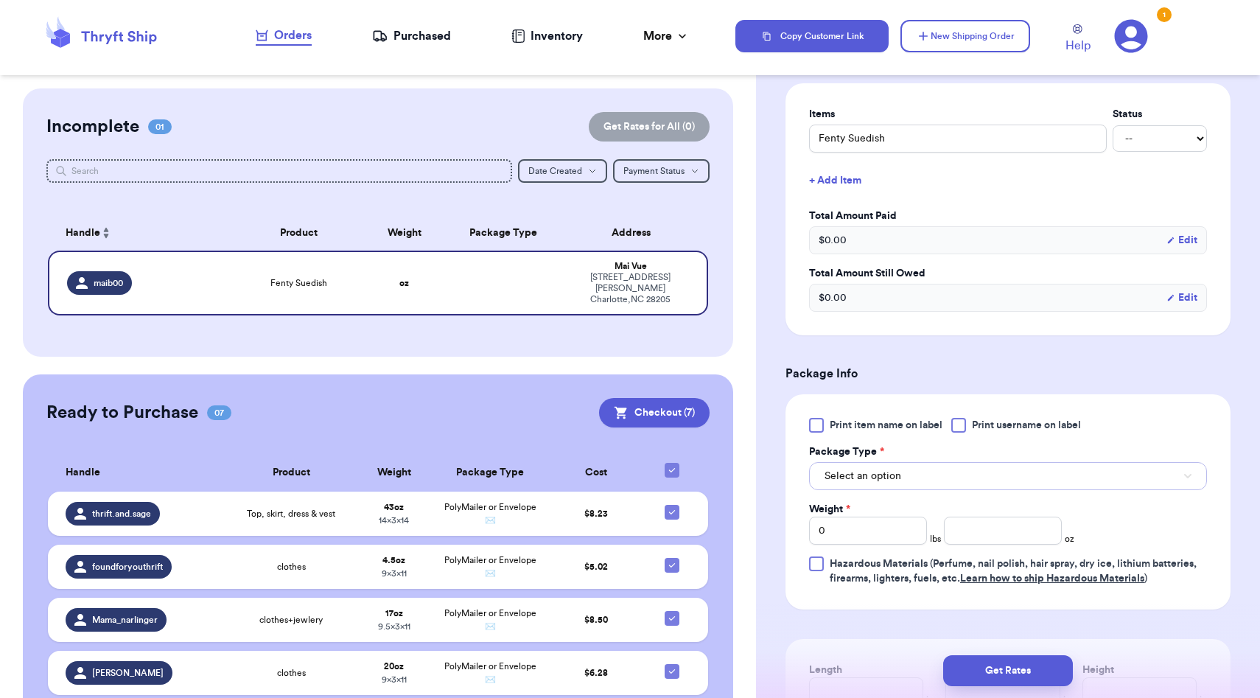
click at [904, 474] on button "Select an option" at bounding box center [1008, 476] width 398 height 28
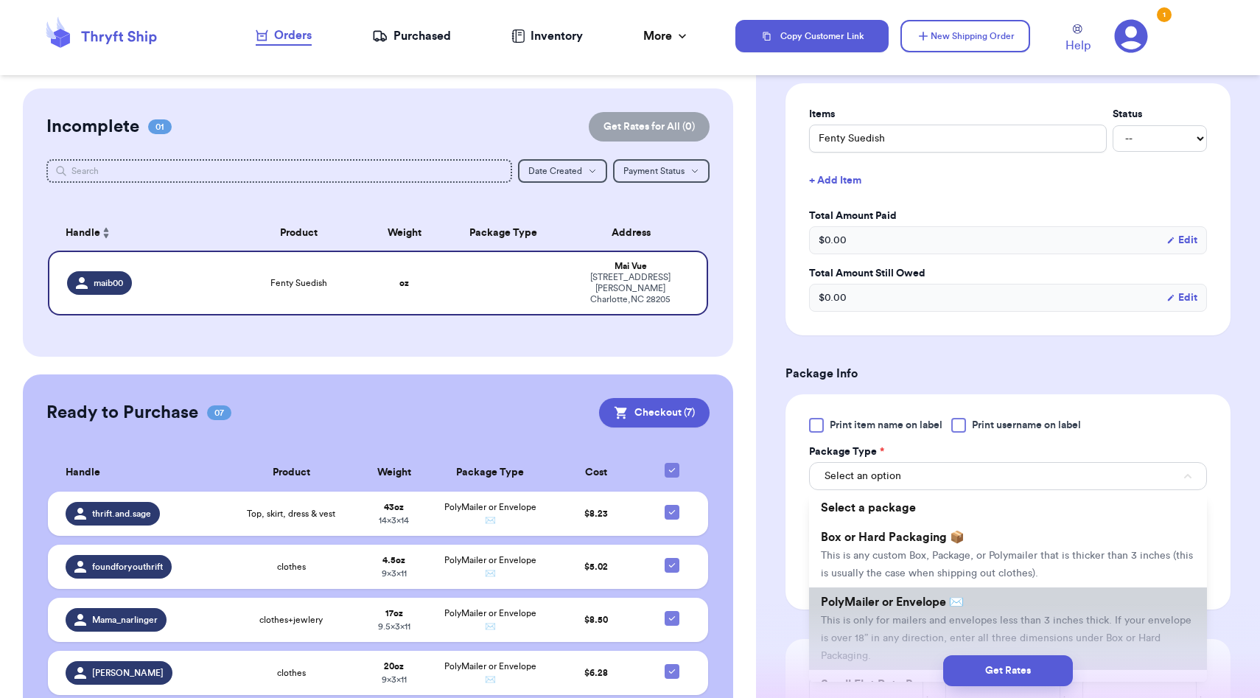
click at [892, 611] on li "PolyMailer or Envelope ✉️ This is only for mailers and envelopes less than 3 in…" at bounding box center [1008, 628] width 398 height 83
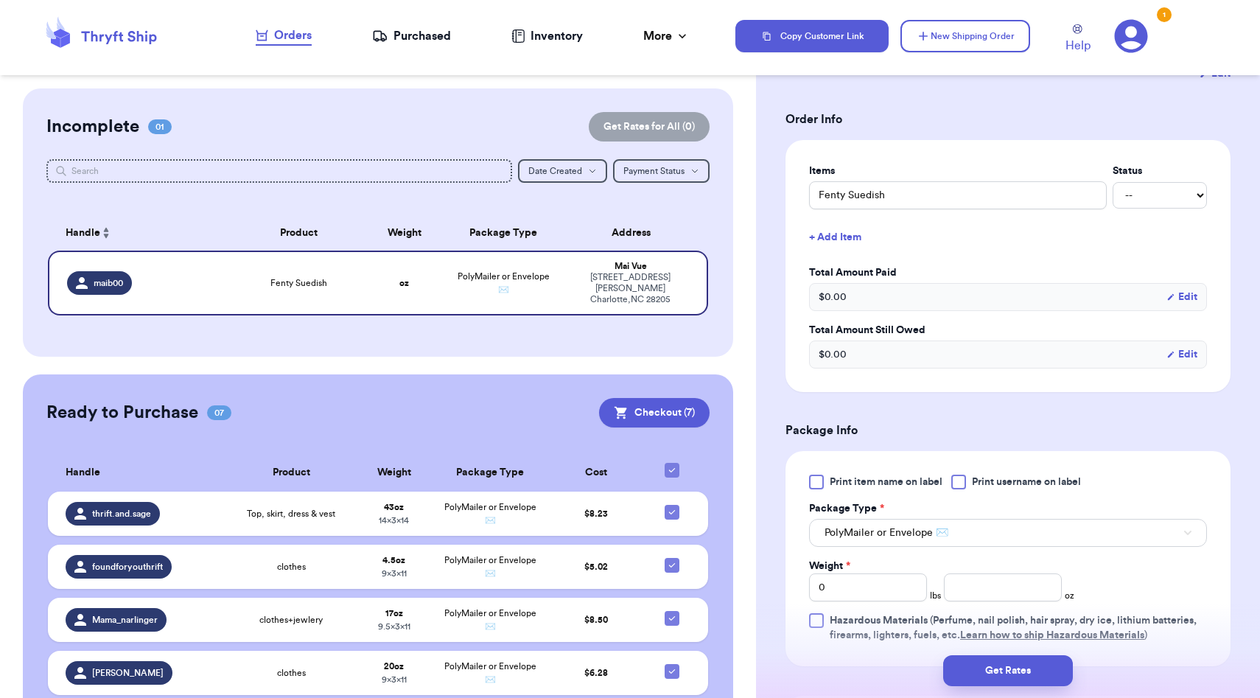
scroll to position [564, 0]
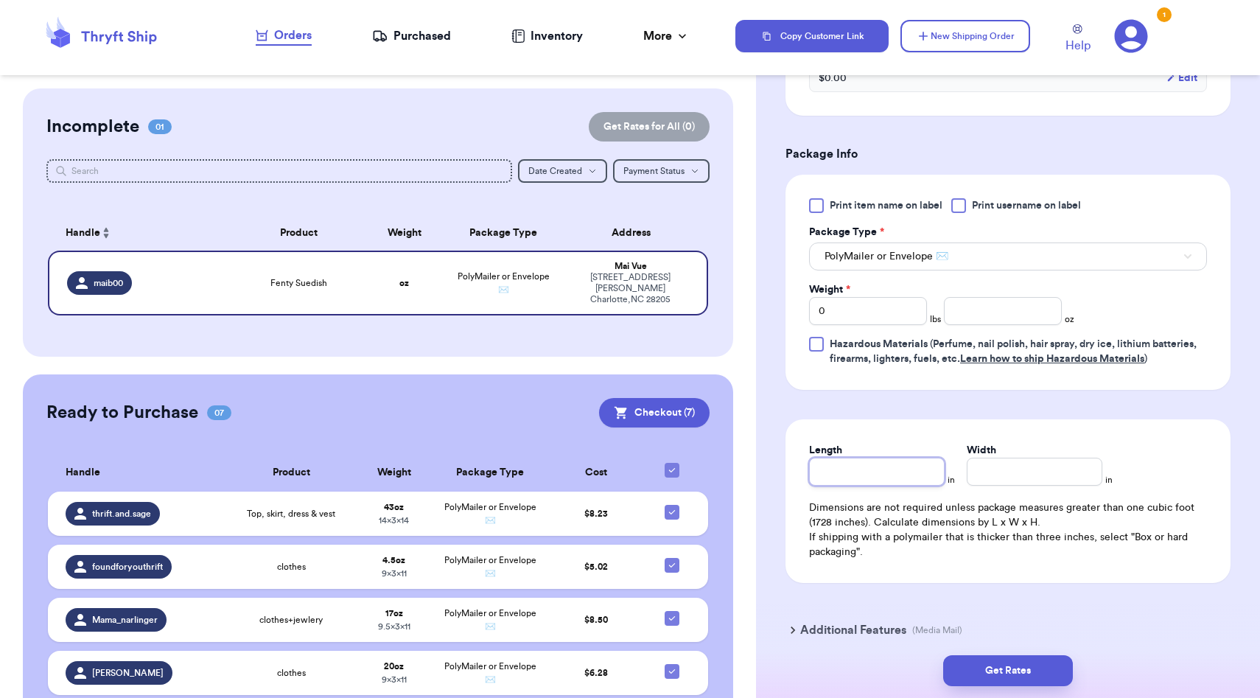
click at [855, 479] on input "Length" at bounding box center [877, 471] width 136 height 28
type input "1"
type input "10"
type input "10.5"
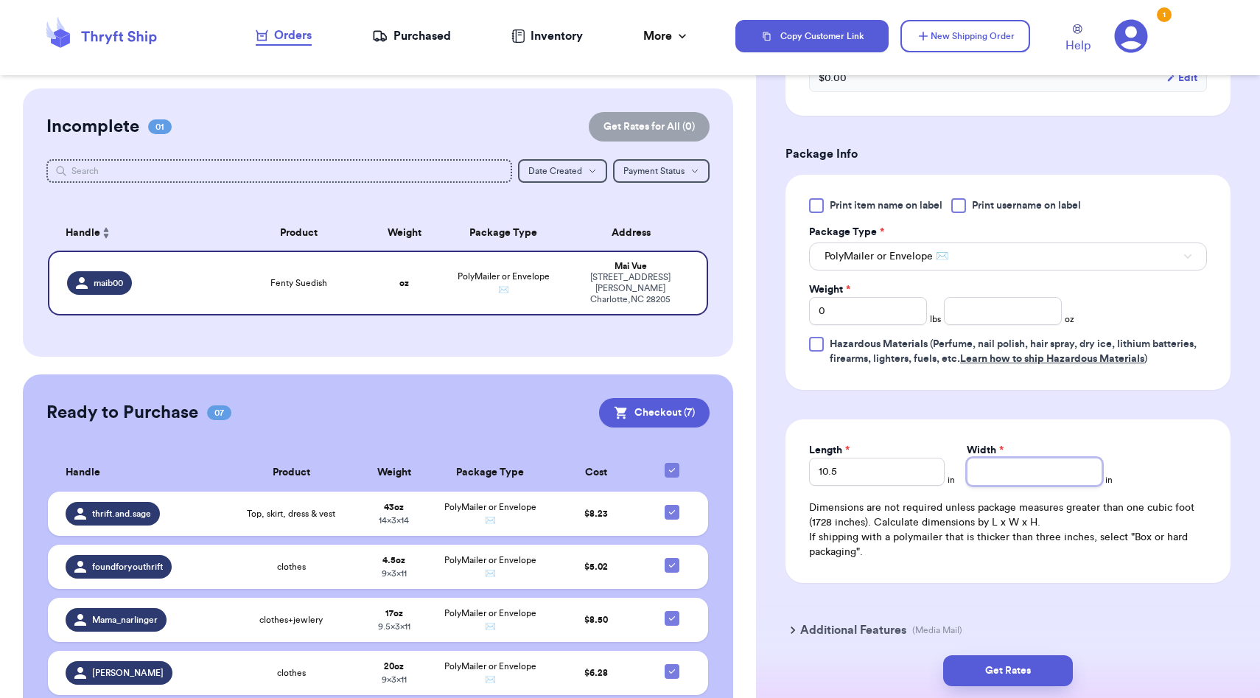
click at [994, 479] on input "Width *" at bounding box center [1035, 471] width 136 height 28
type input "9"
type input "9.5"
click at [964, 310] on input "number" at bounding box center [1003, 311] width 118 height 28
type input "3.0"
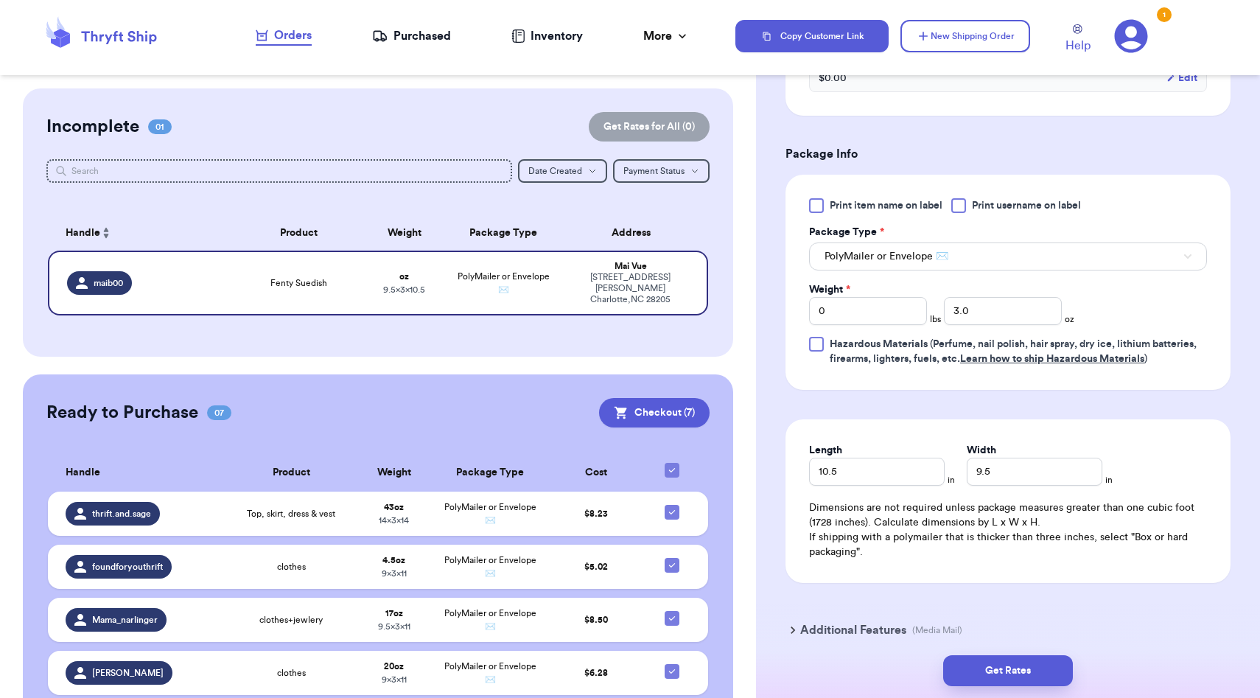
click at [790, 393] on form "Shipping Information Delete Label Customer Info Instagram Handle: maib00 Name: …" at bounding box center [1007, 106] width 445 height 1105
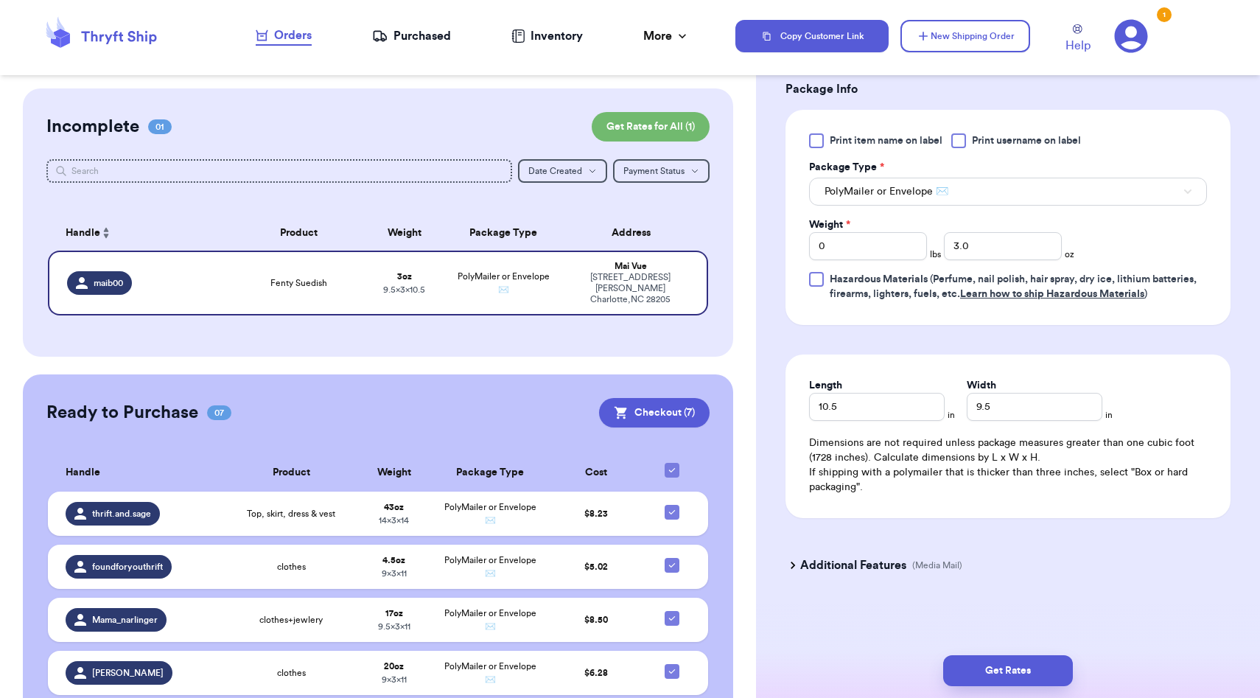
click at [998, 653] on div "Get Rates" at bounding box center [1008, 670] width 504 height 55
click at [998, 665] on button "Get Rates" at bounding box center [1008, 670] width 130 height 31
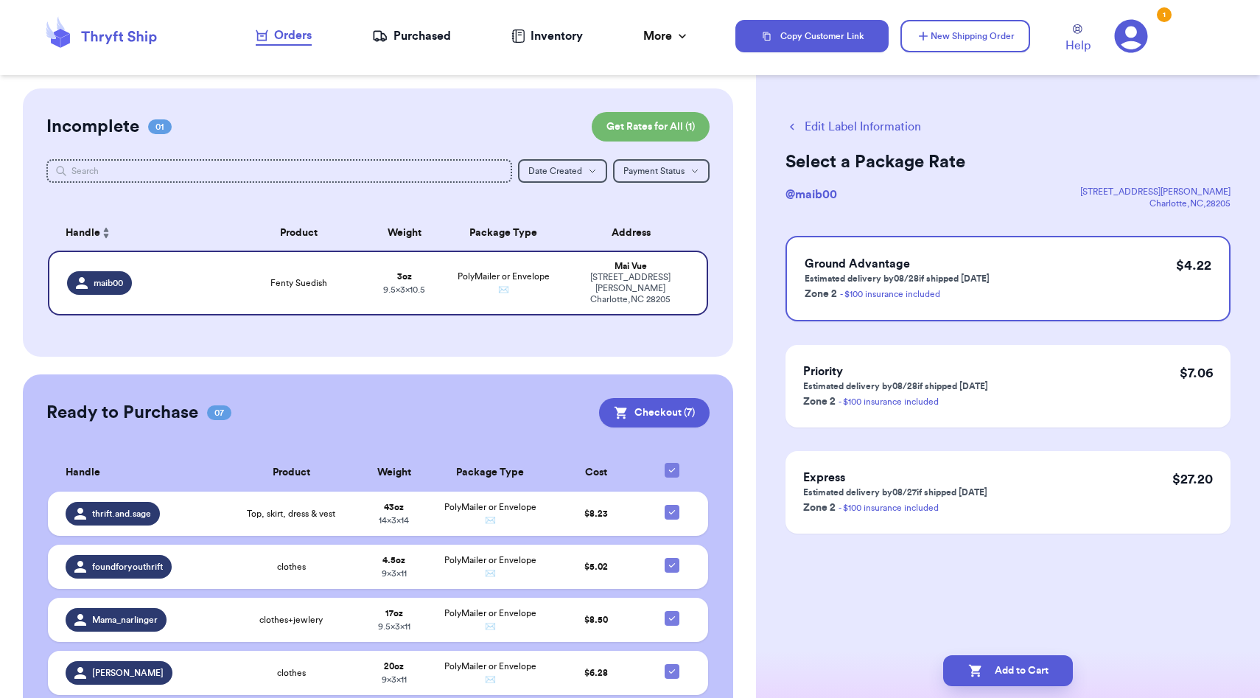
scroll to position [0, 0]
click at [1010, 671] on button "Add to Cart" at bounding box center [1008, 670] width 130 height 31
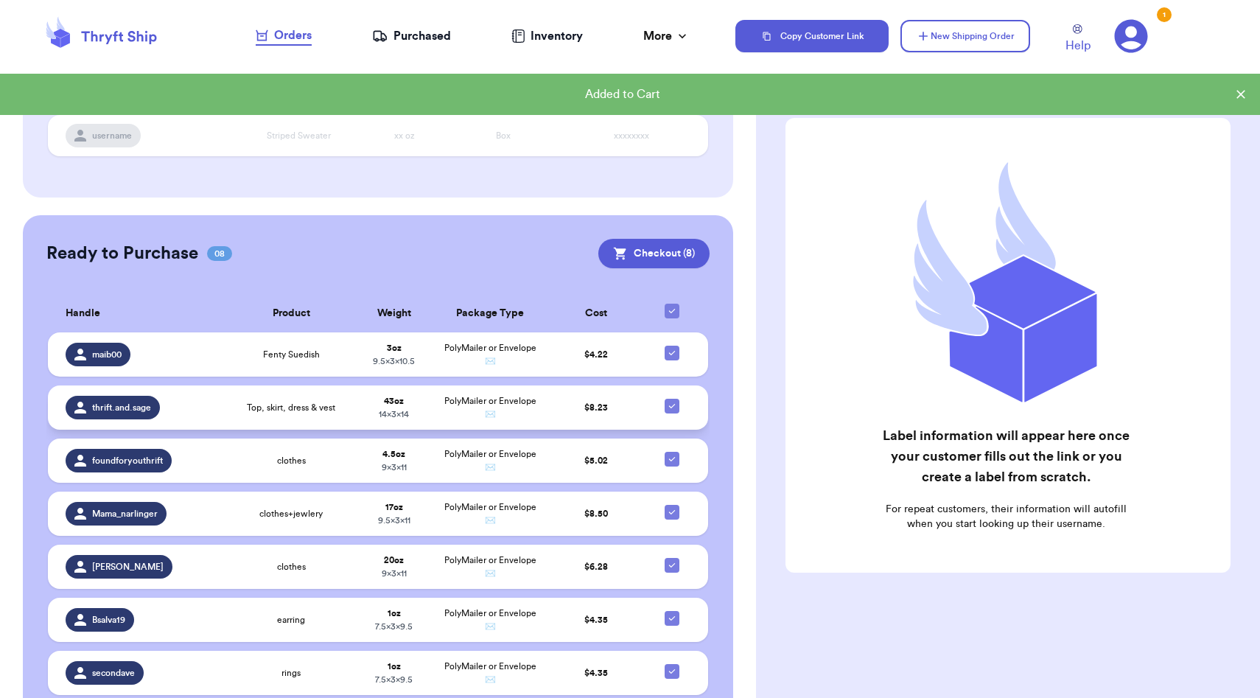
scroll to position [234, 0]
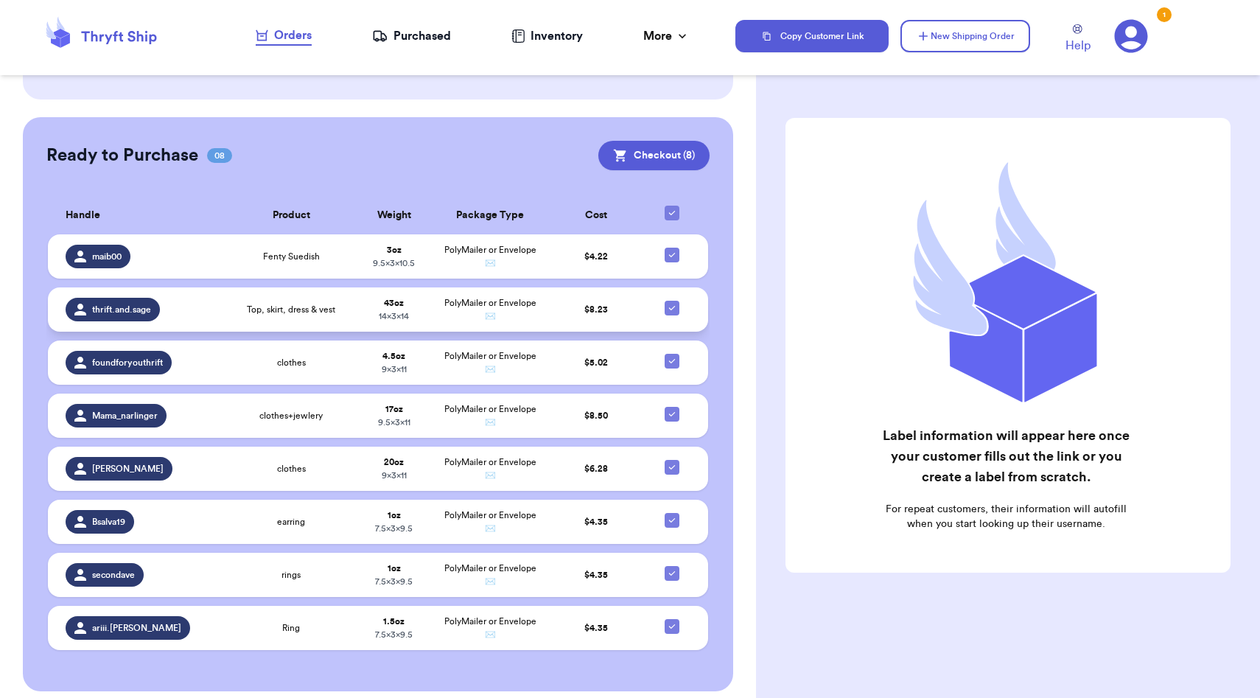
click at [211, 313] on div "thrift.and.sage" at bounding box center [142, 310] width 153 height 24
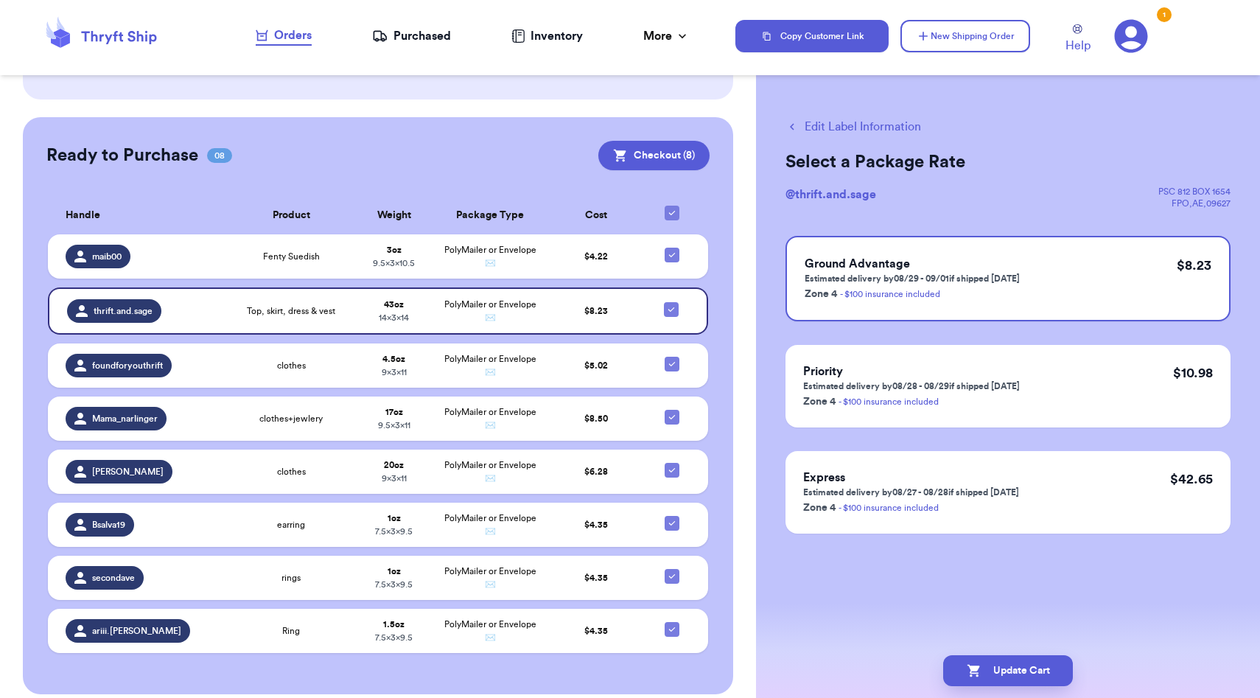
click at [850, 132] on button "Edit Label Information" at bounding box center [853, 127] width 136 height 18
checkbox input "false"
select select "GIFT"
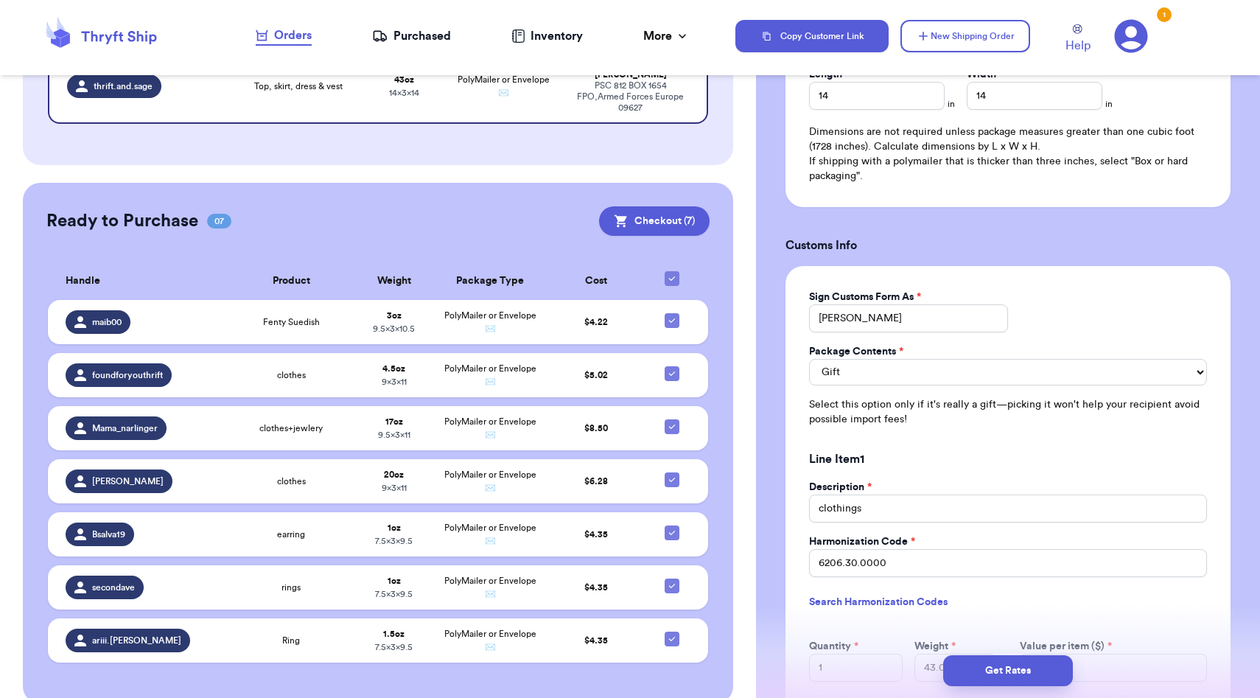
scroll to position [1287, 0]
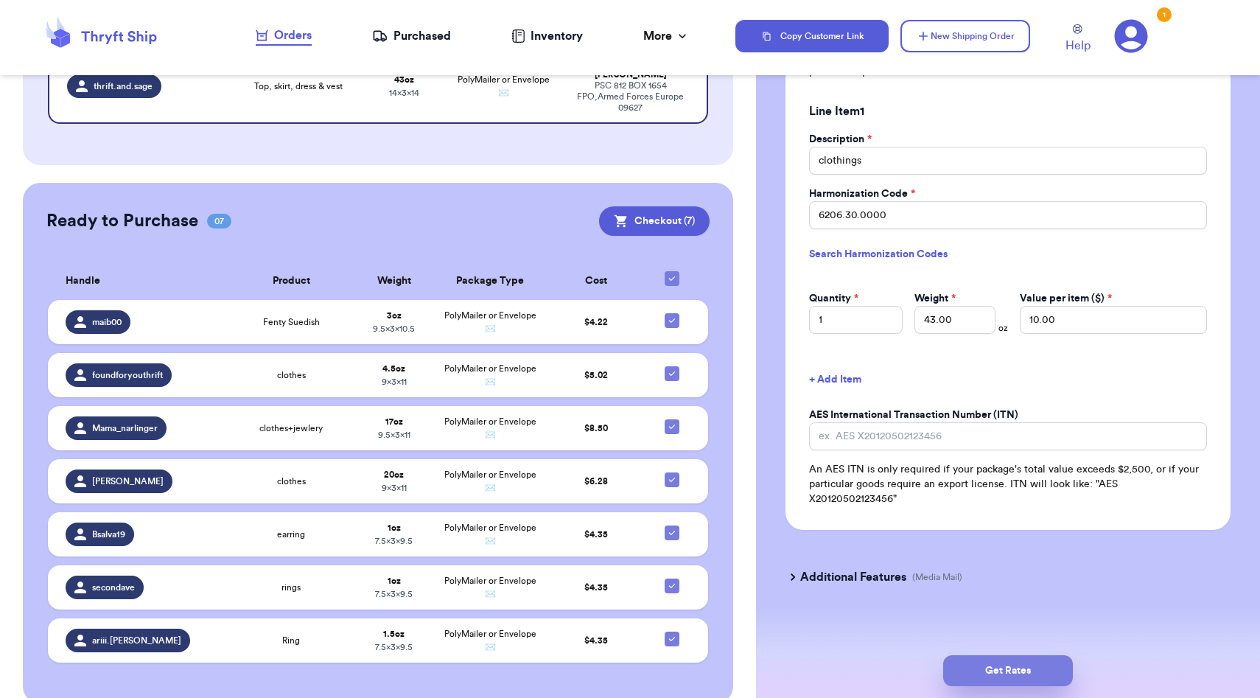
click at [989, 669] on button "Get Rates" at bounding box center [1008, 670] width 130 height 31
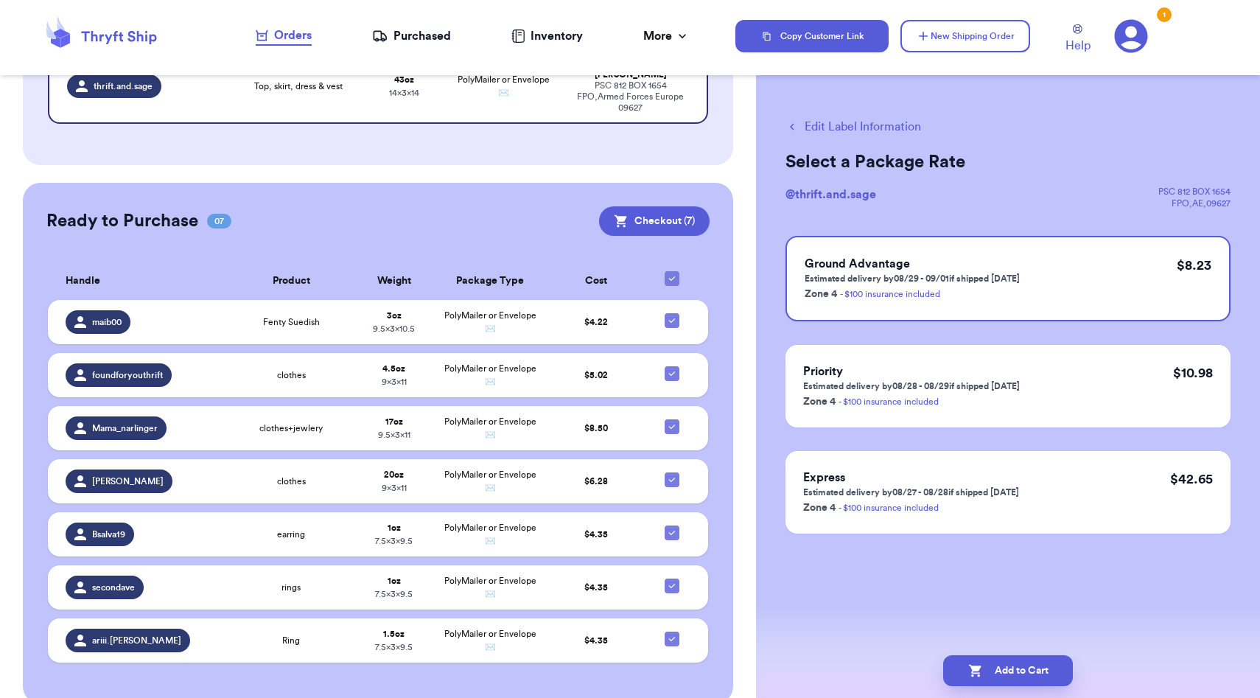
scroll to position [0, 0]
click at [989, 669] on button "Add to Cart" at bounding box center [1008, 670] width 130 height 31
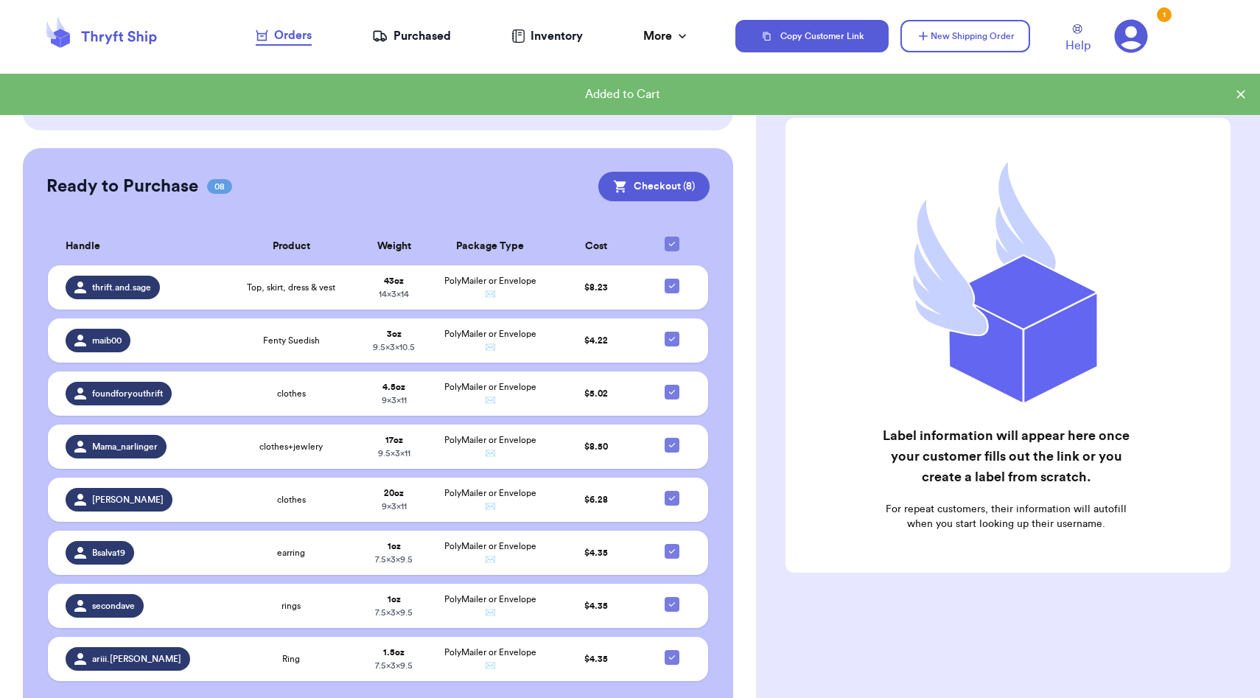
scroll to position [234, 0]
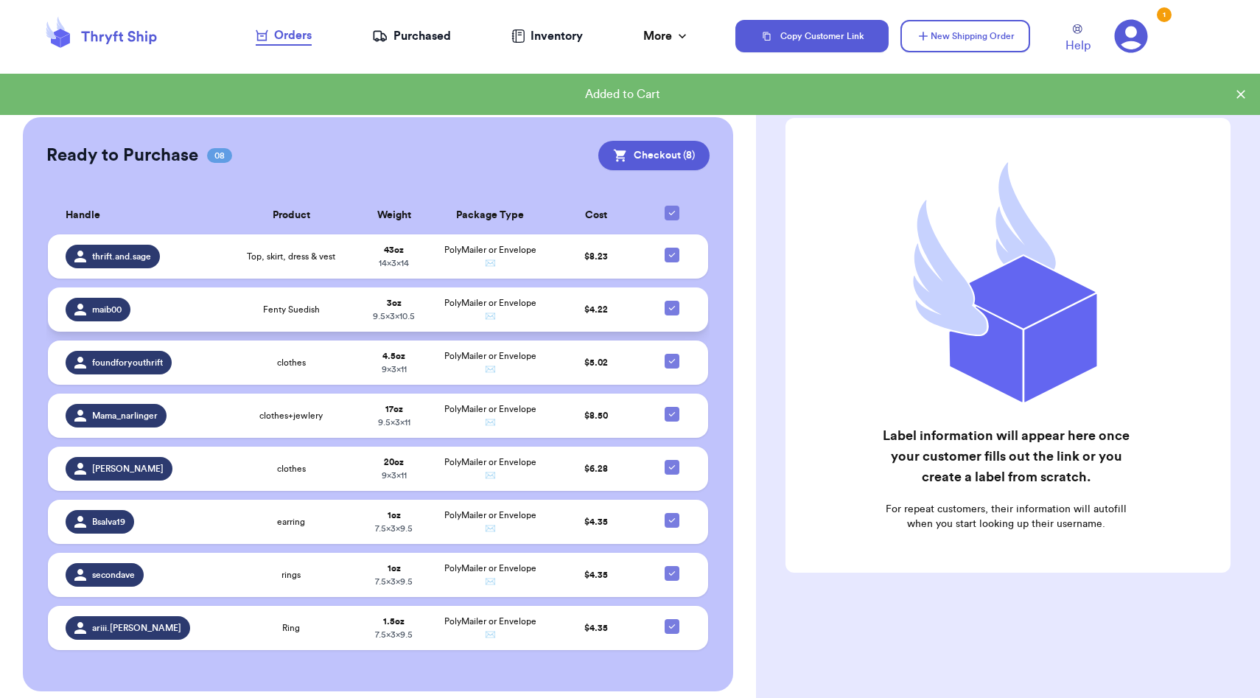
click at [531, 304] on span "PolyMailer or Envelope ✉️" at bounding box center [490, 309] width 92 height 22
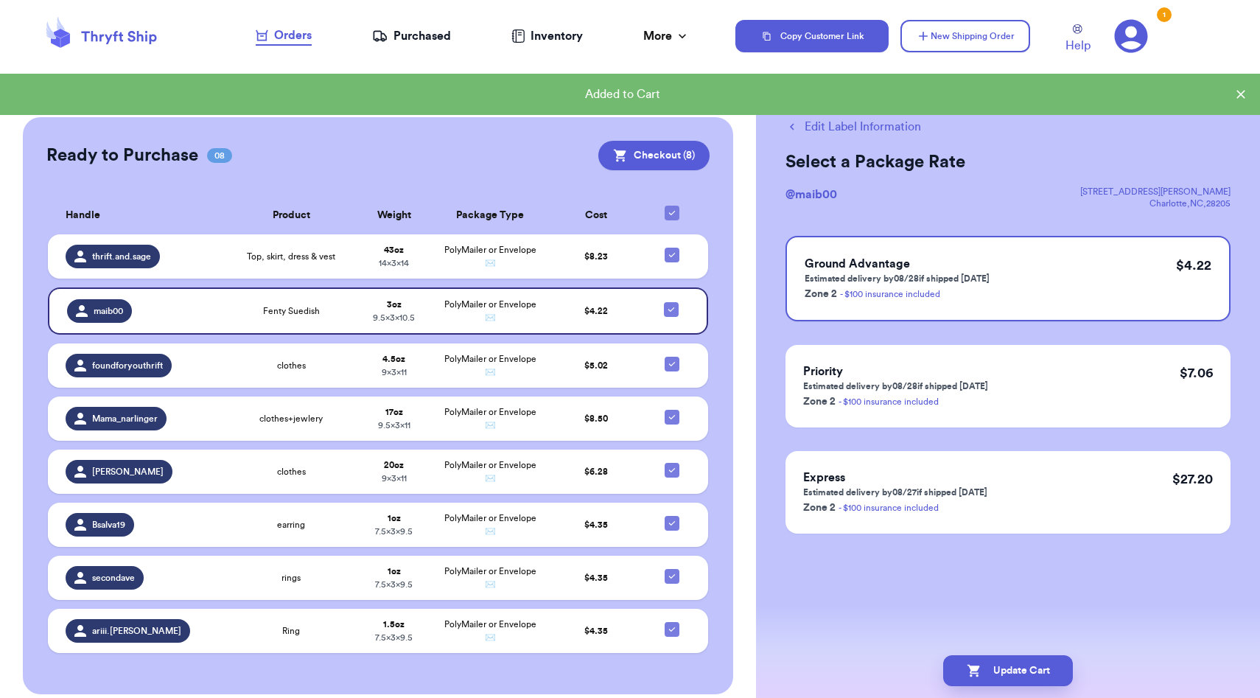
click at [821, 123] on button "Edit Label Information" at bounding box center [853, 127] width 136 height 18
checkbox input "false"
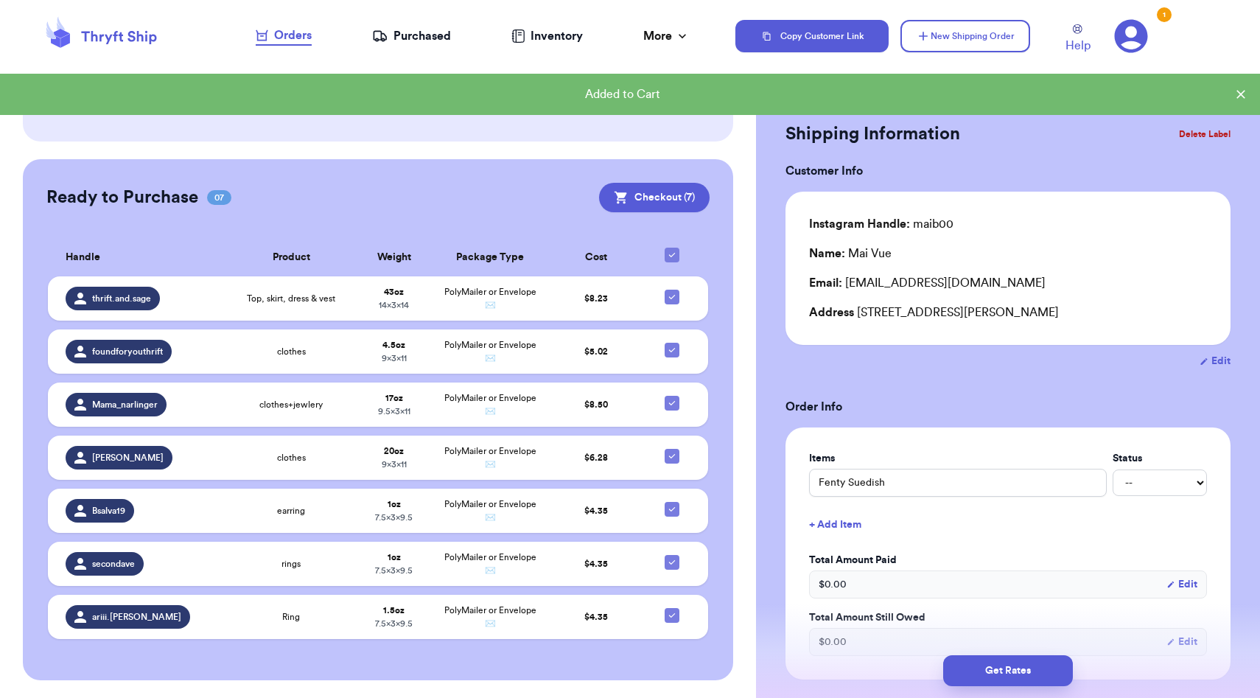
scroll to position [203, 0]
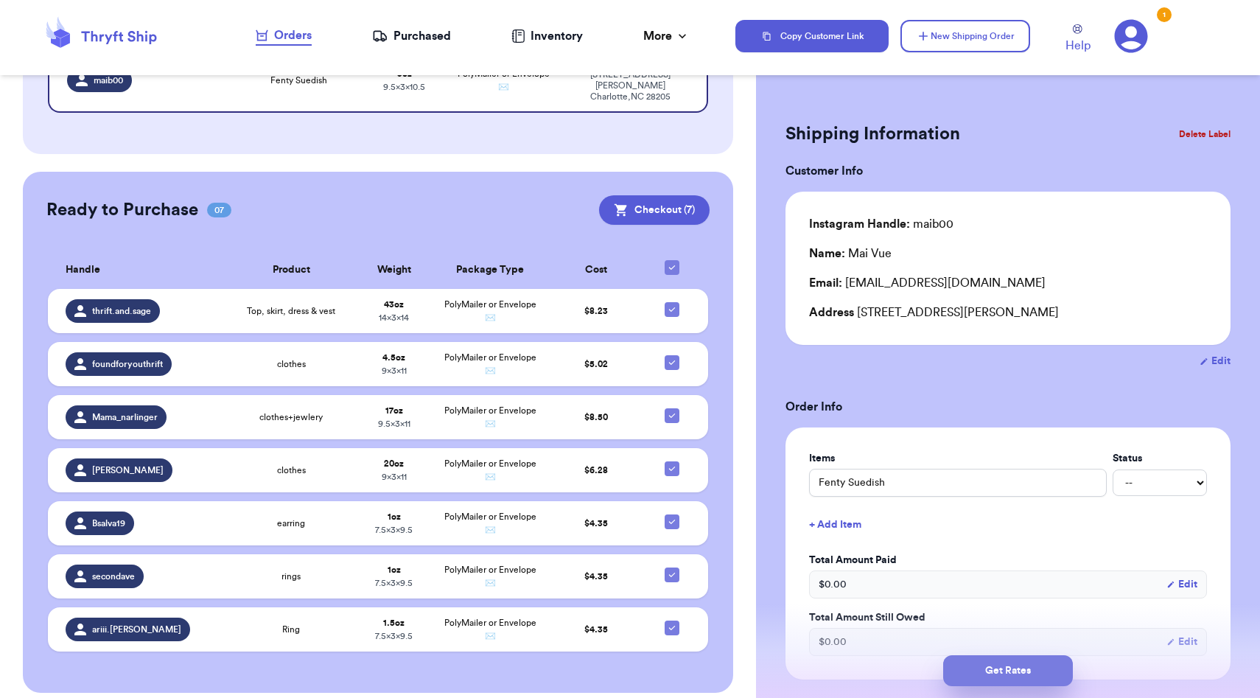
click at [1048, 661] on button "Get Rates" at bounding box center [1008, 670] width 130 height 31
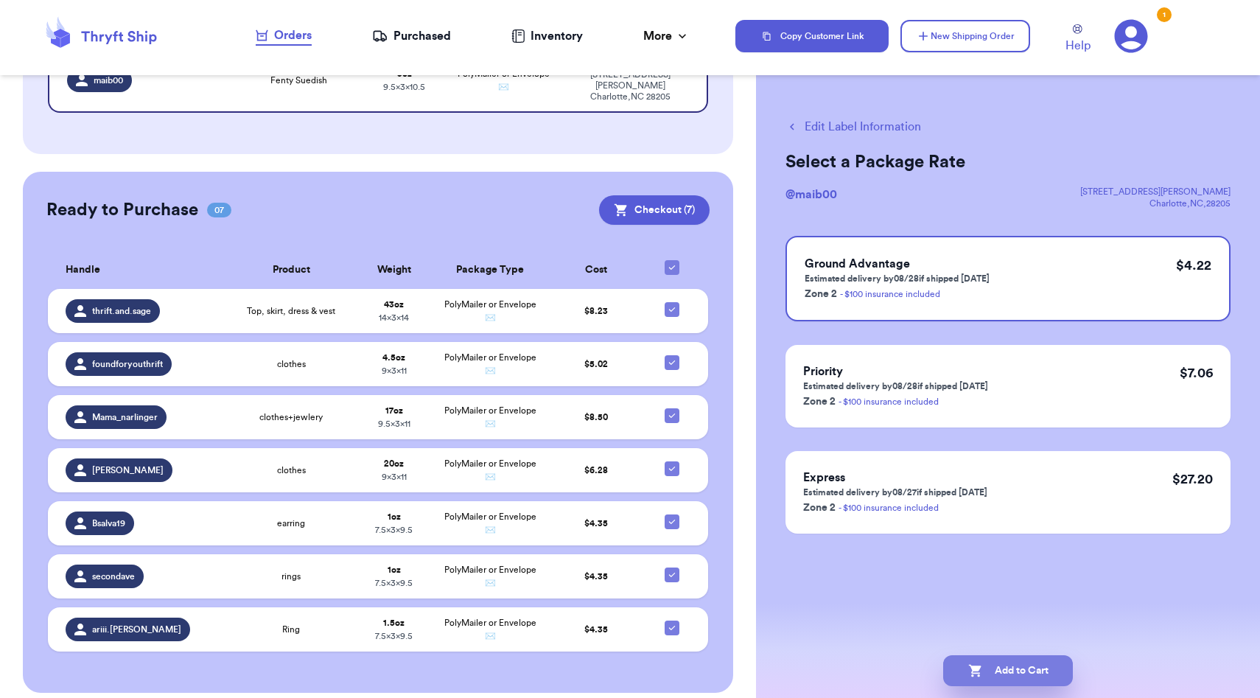
click at [1013, 677] on button "Add to Cart" at bounding box center [1008, 670] width 130 height 31
checkbox input "true"
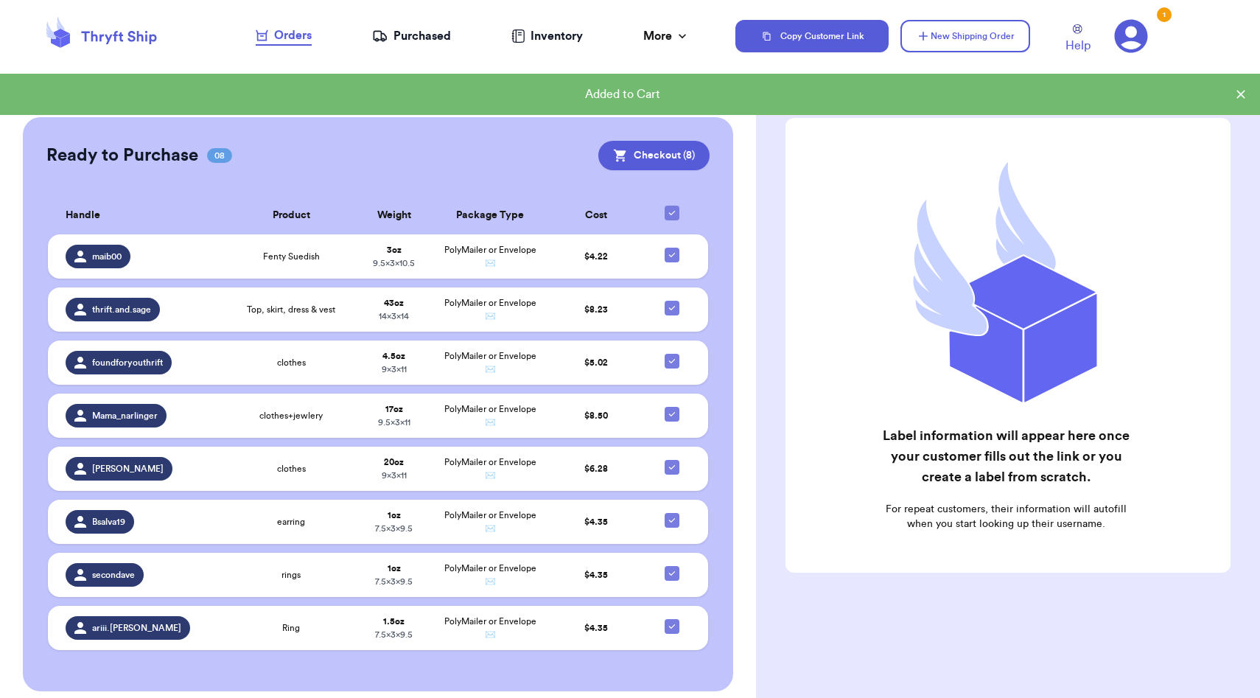
scroll to position [243, 0]
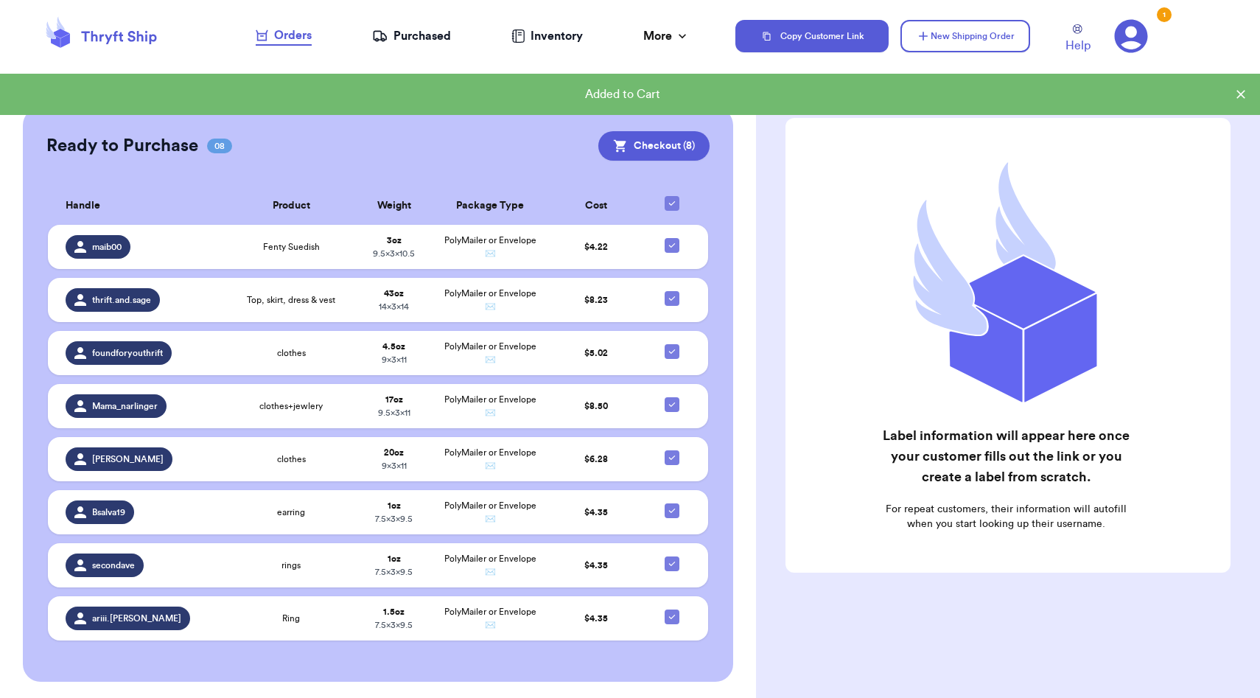
click at [1124, 38] on icon at bounding box center [1130, 36] width 33 height 33
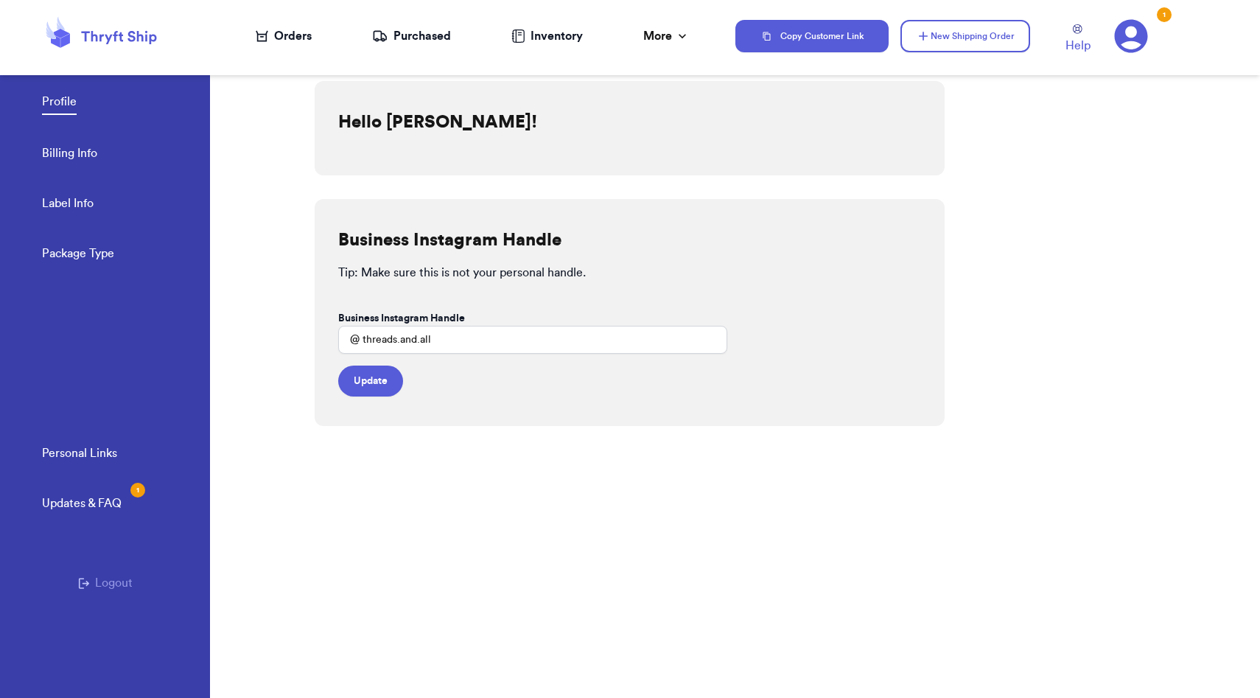
click at [94, 154] on link "Billing Info" at bounding box center [69, 154] width 55 height 21
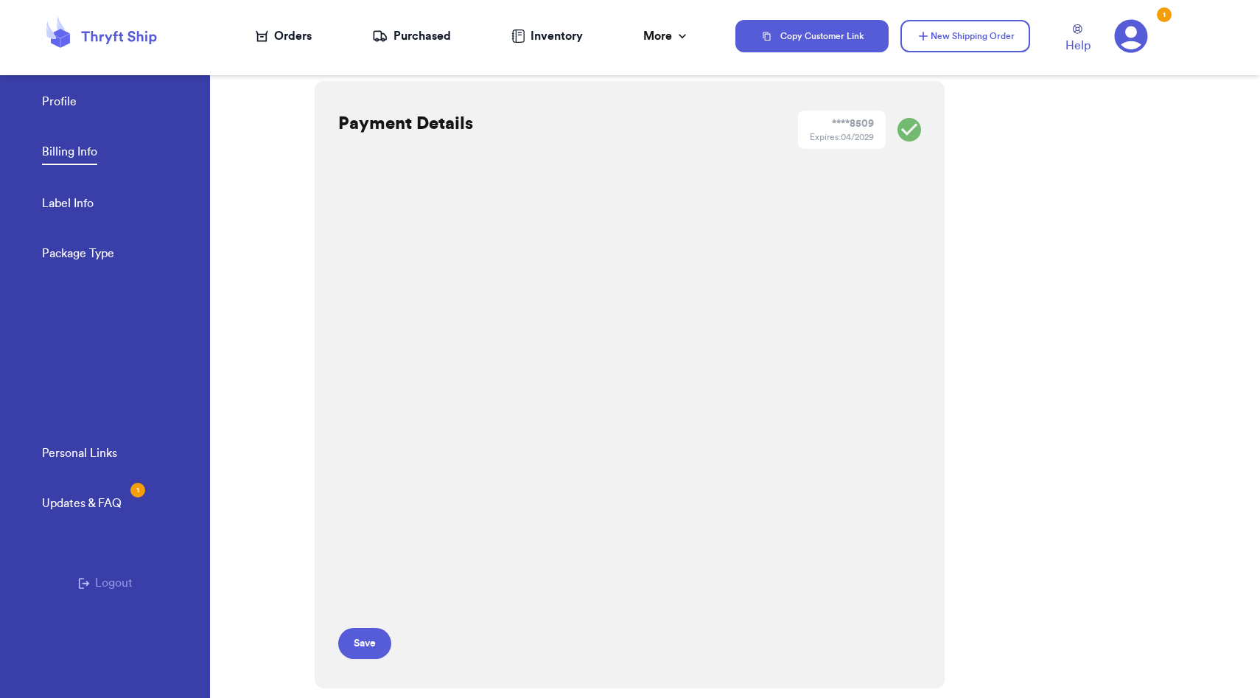
click at [990, 601] on div "Payment Details **** 8509 Expires: 04/2029 Save Billing History Date Invoice # …" at bounding box center [787, 375] width 945 height 646
click at [378, 631] on button "Save" at bounding box center [364, 643] width 53 height 31
click at [295, 44] on div "Orders" at bounding box center [284, 36] width 56 height 18
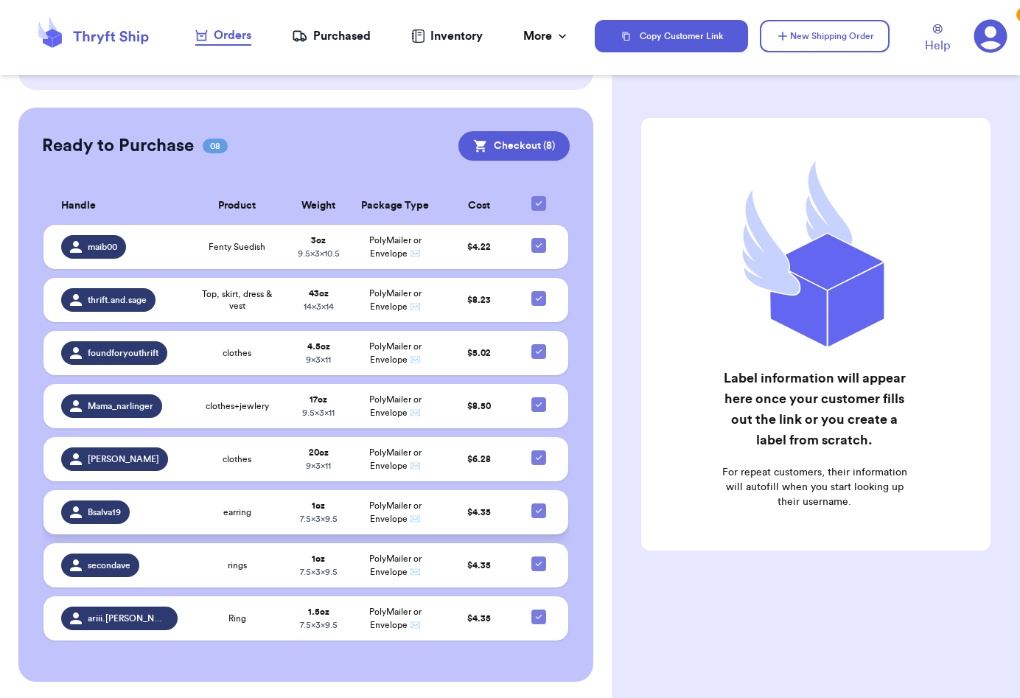
scroll to position [296, 0]
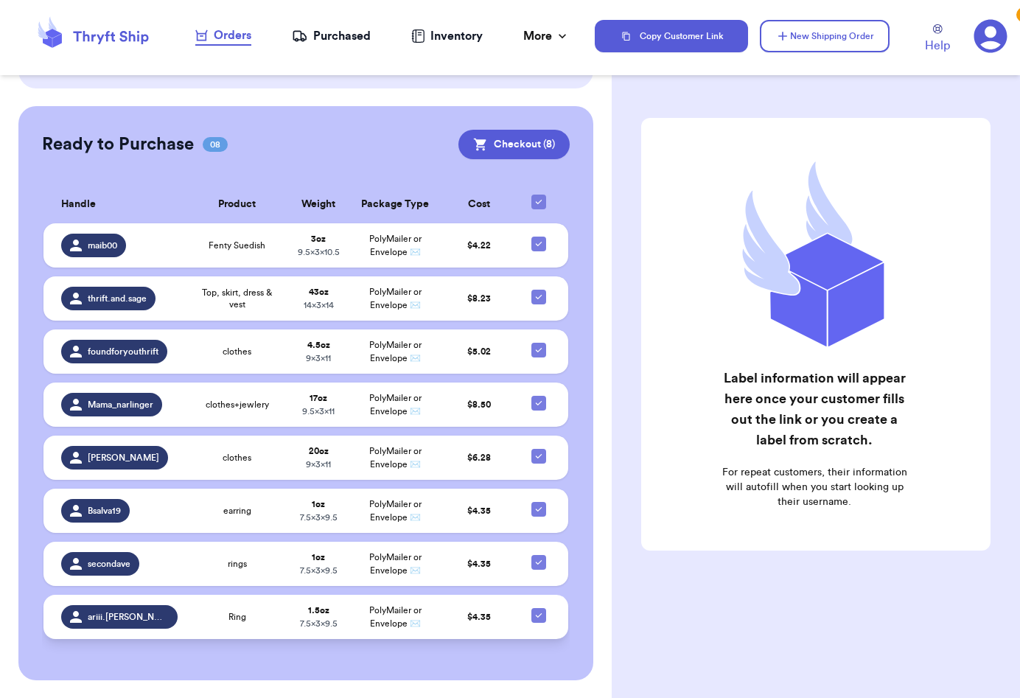
click at [250, 611] on div "Ring" at bounding box center [237, 617] width 84 height 12
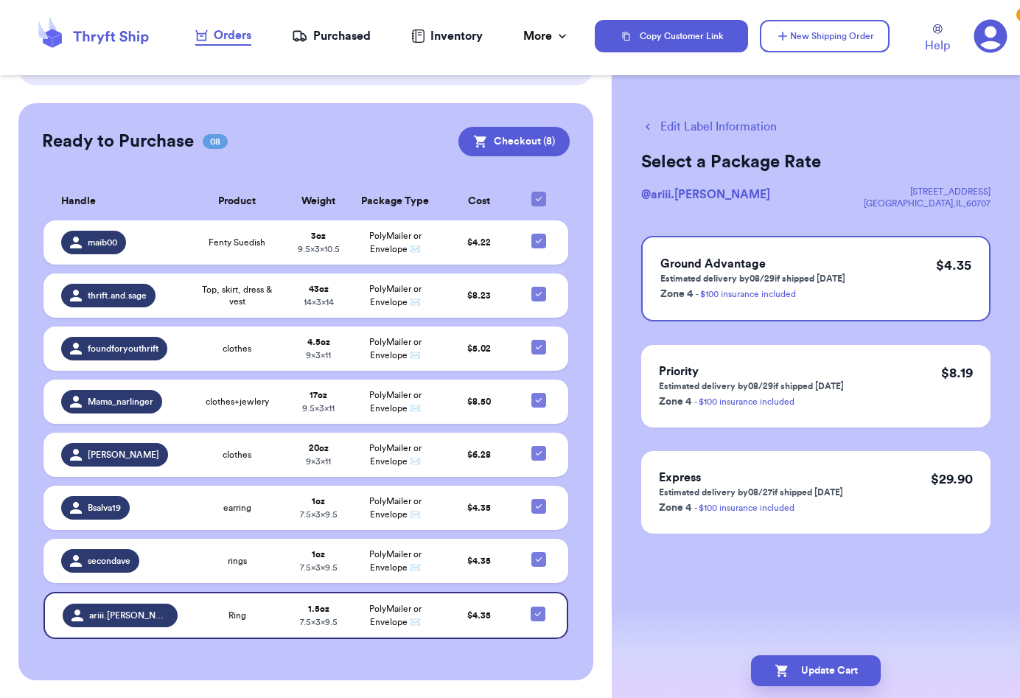
click at [745, 120] on button "Edit Label Information" at bounding box center [709, 127] width 136 height 18
checkbox input "false"
checkbox input "true"
select select "paid"
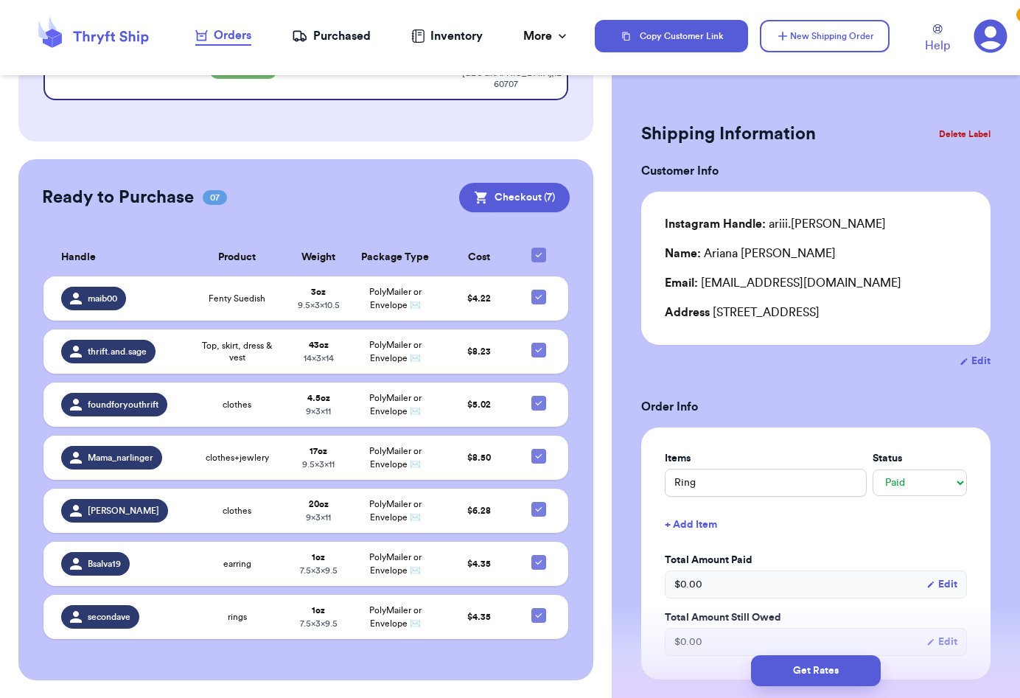
scroll to position [253, 0]
click at [802, 665] on button "Get Rates" at bounding box center [816, 670] width 130 height 31
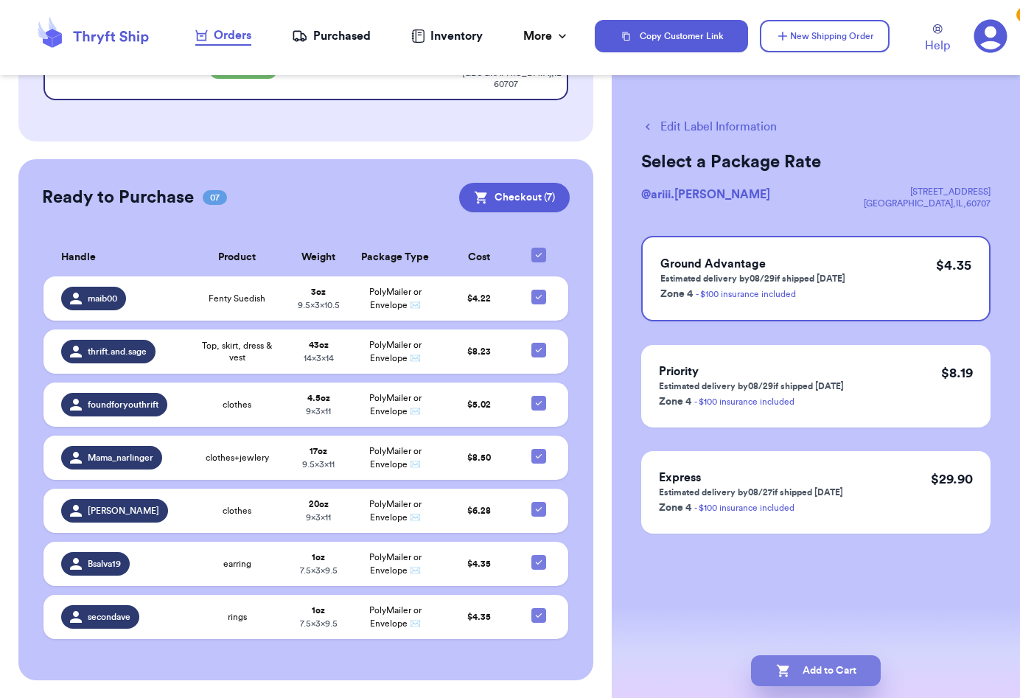
click at [813, 667] on button "Add to Cart" at bounding box center [816, 670] width 130 height 31
checkbox input "true"
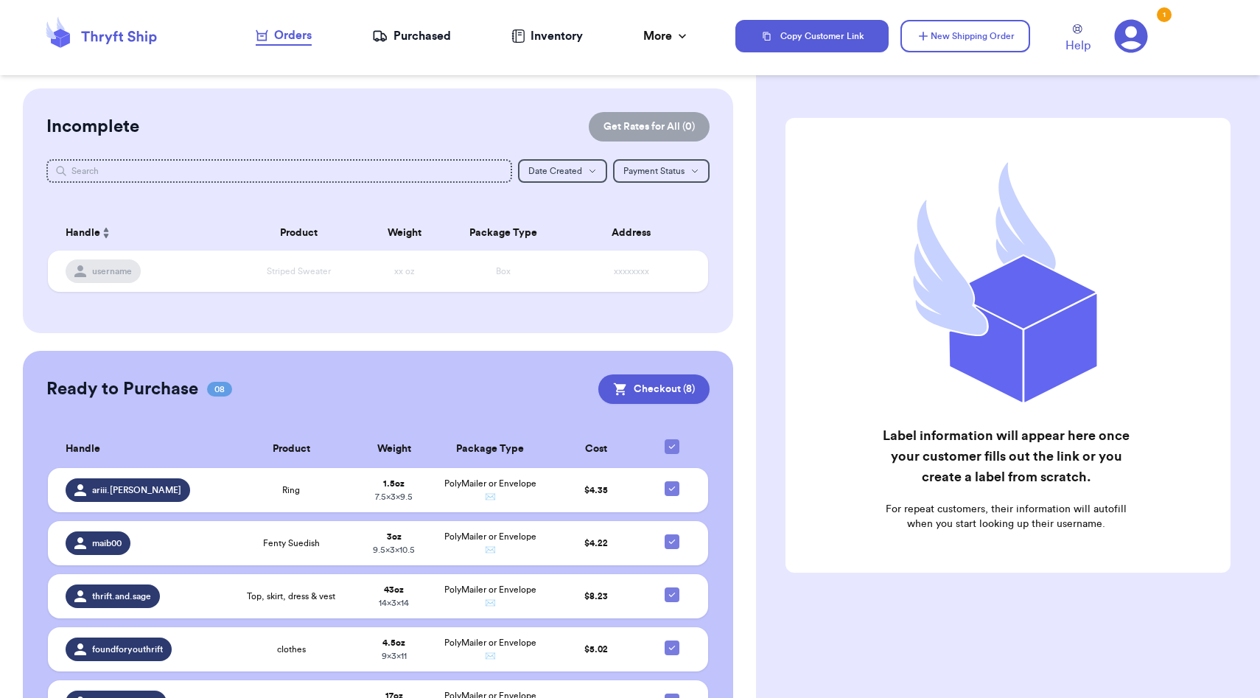
scroll to position [243, 0]
